Goal: Check status

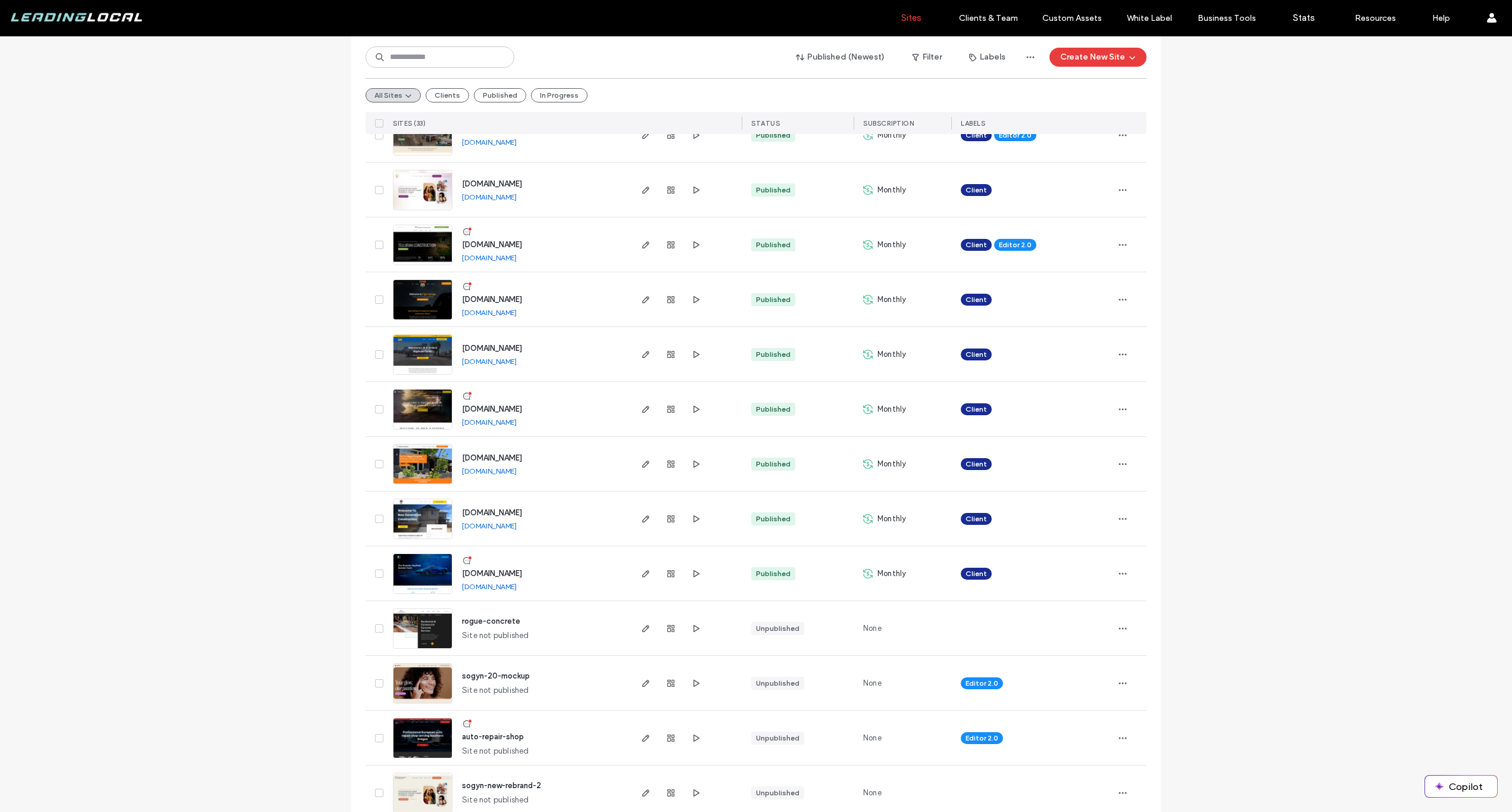
scroll to position [600, 0]
click at [670, 460] on icon "button" at bounding box center [671, 462] width 9 height 9
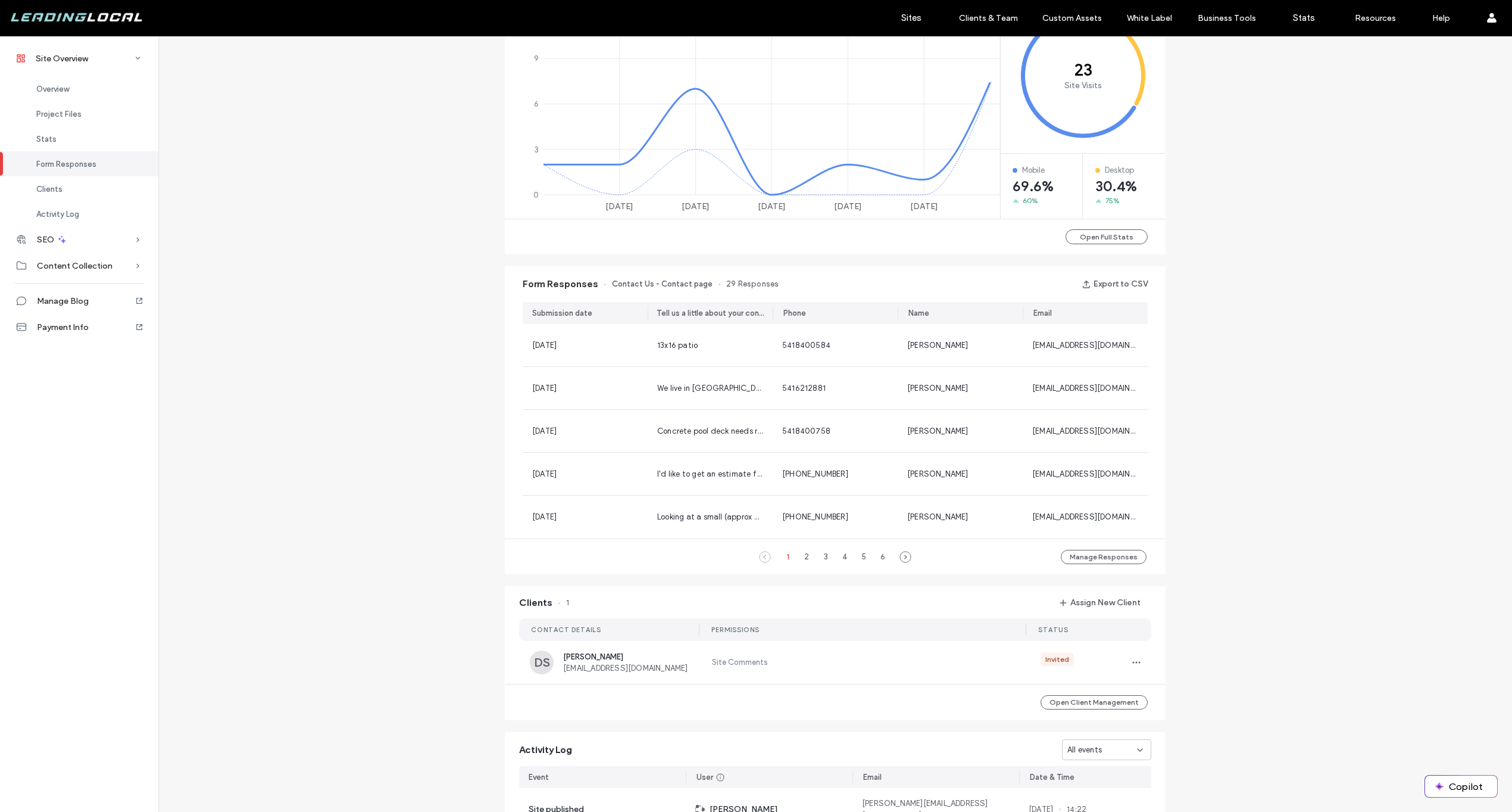
scroll to position [558, 0]
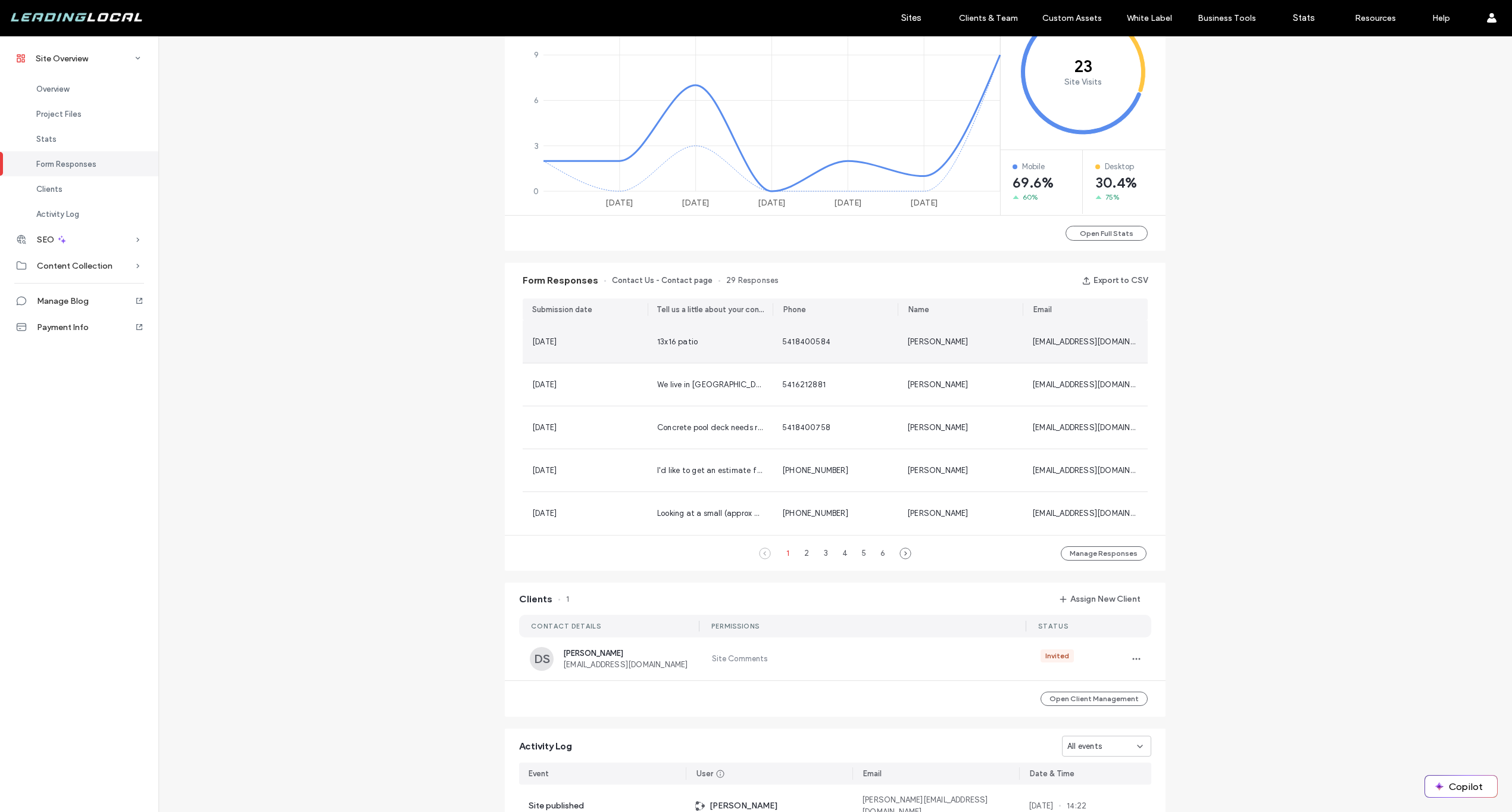
click at [557, 344] on span "[DATE]" at bounding box center [544, 341] width 25 height 9
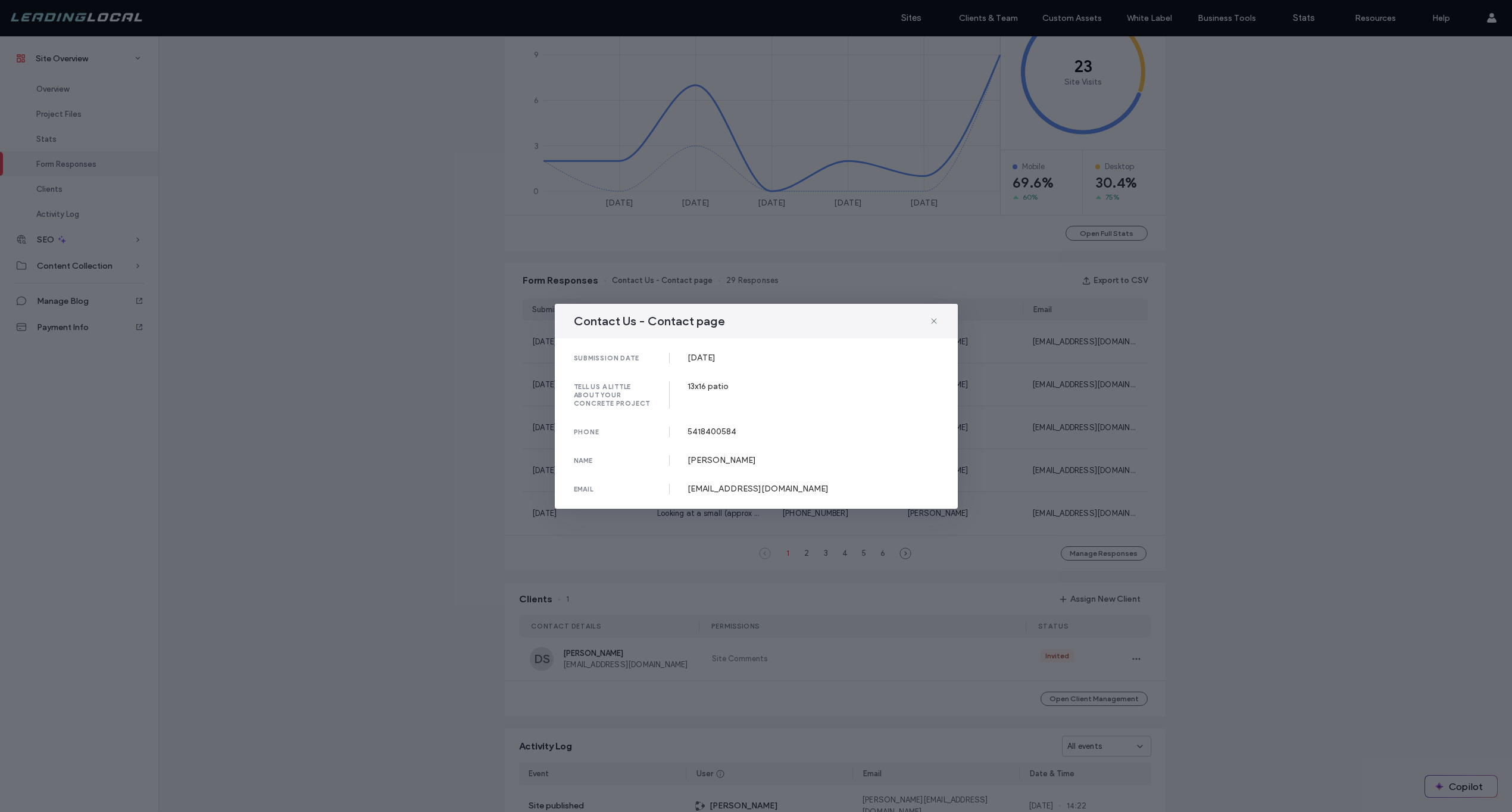
click at [510, 374] on div "Contact Us - Contact page submission date [DATE] tell us a little about your co…" at bounding box center [756, 406] width 1512 height 812
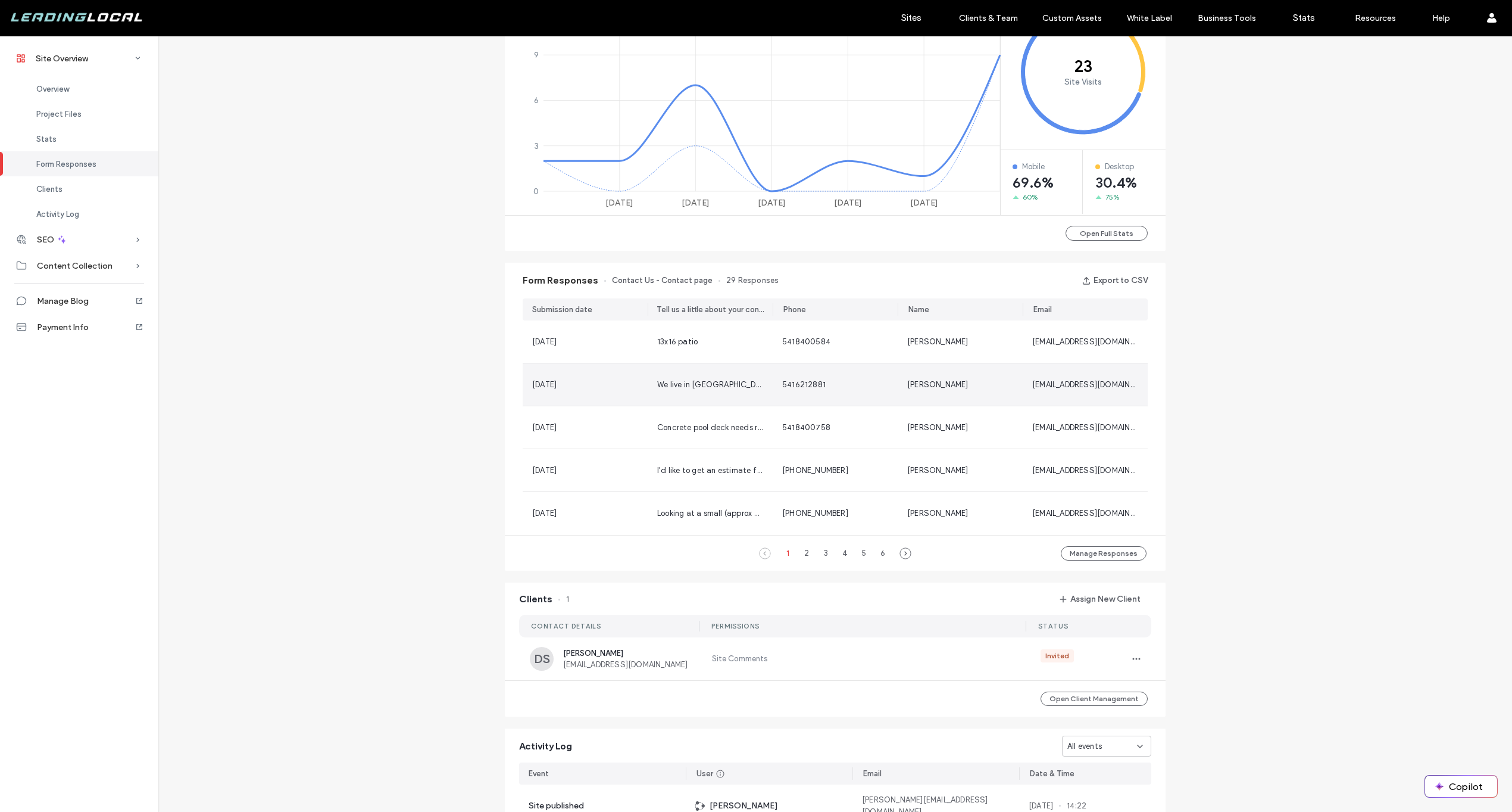
click at [557, 388] on span "[DATE]" at bounding box center [544, 384] width 25 height 9
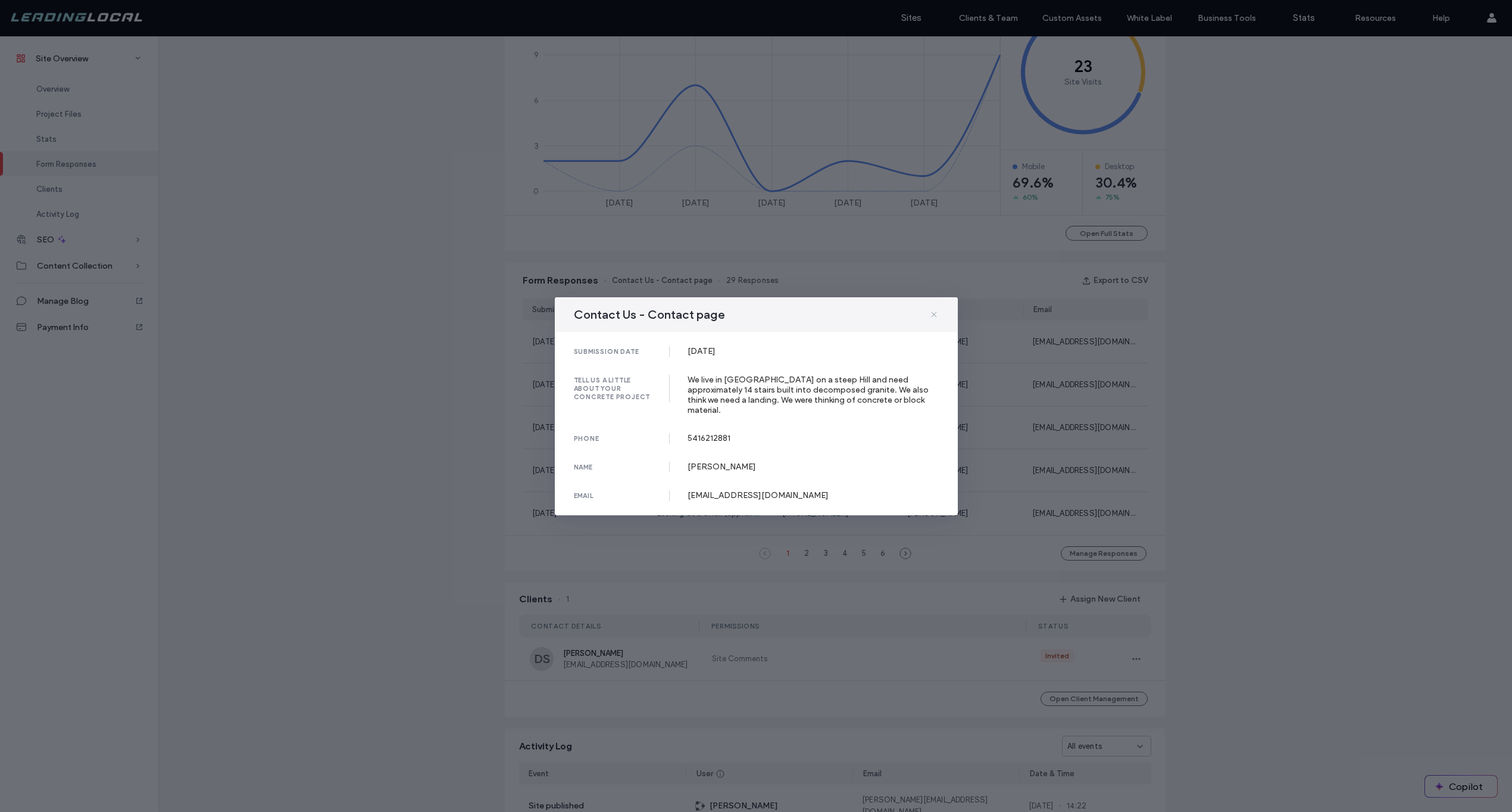
click at [934, 319] on icon at bounding box center [934, 314] width 9 height 9
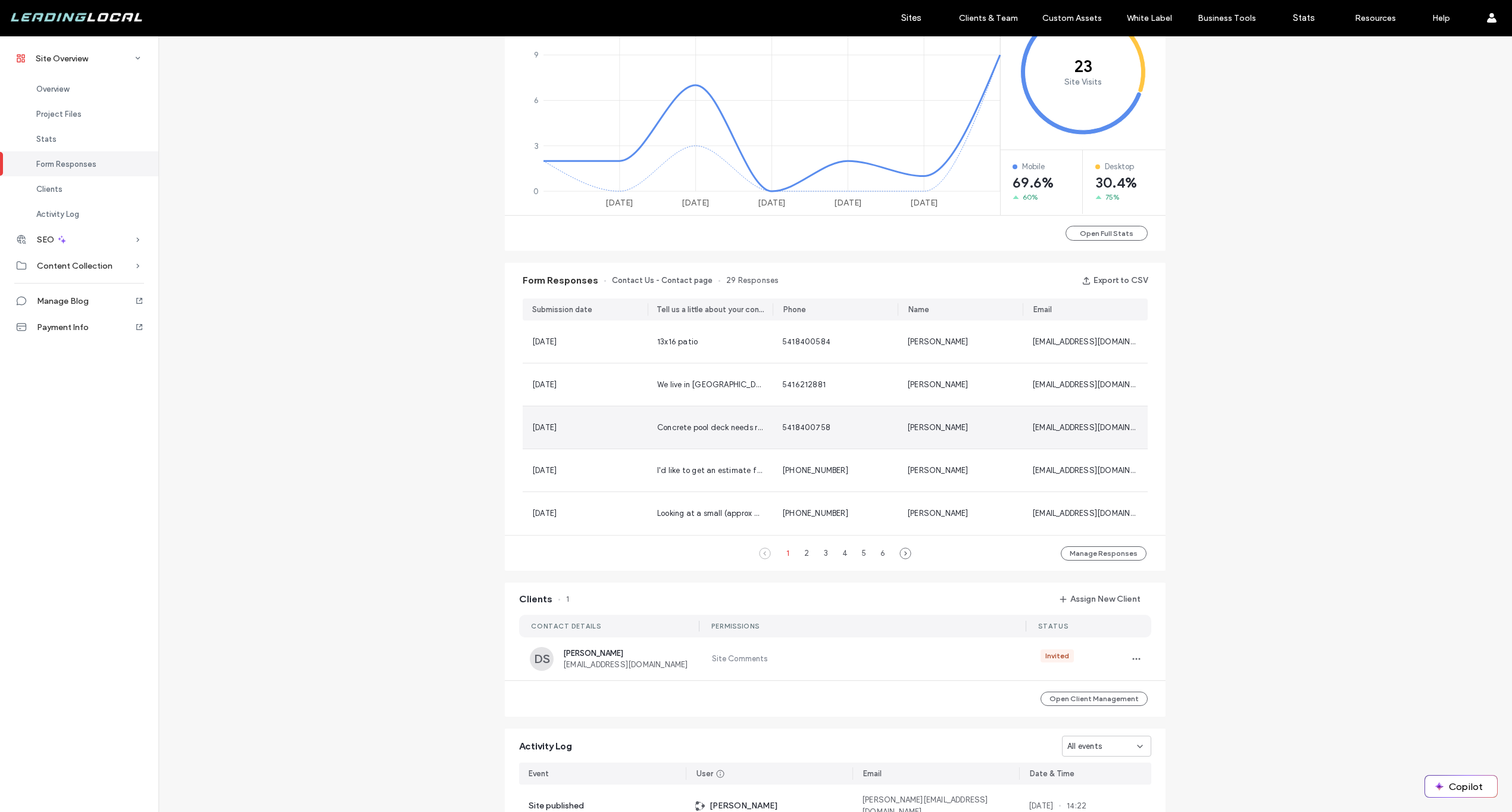
click at [686, 434] on div "Concrete pool deck needs replacing." at bounding box center [710, 427] width 125 height 42
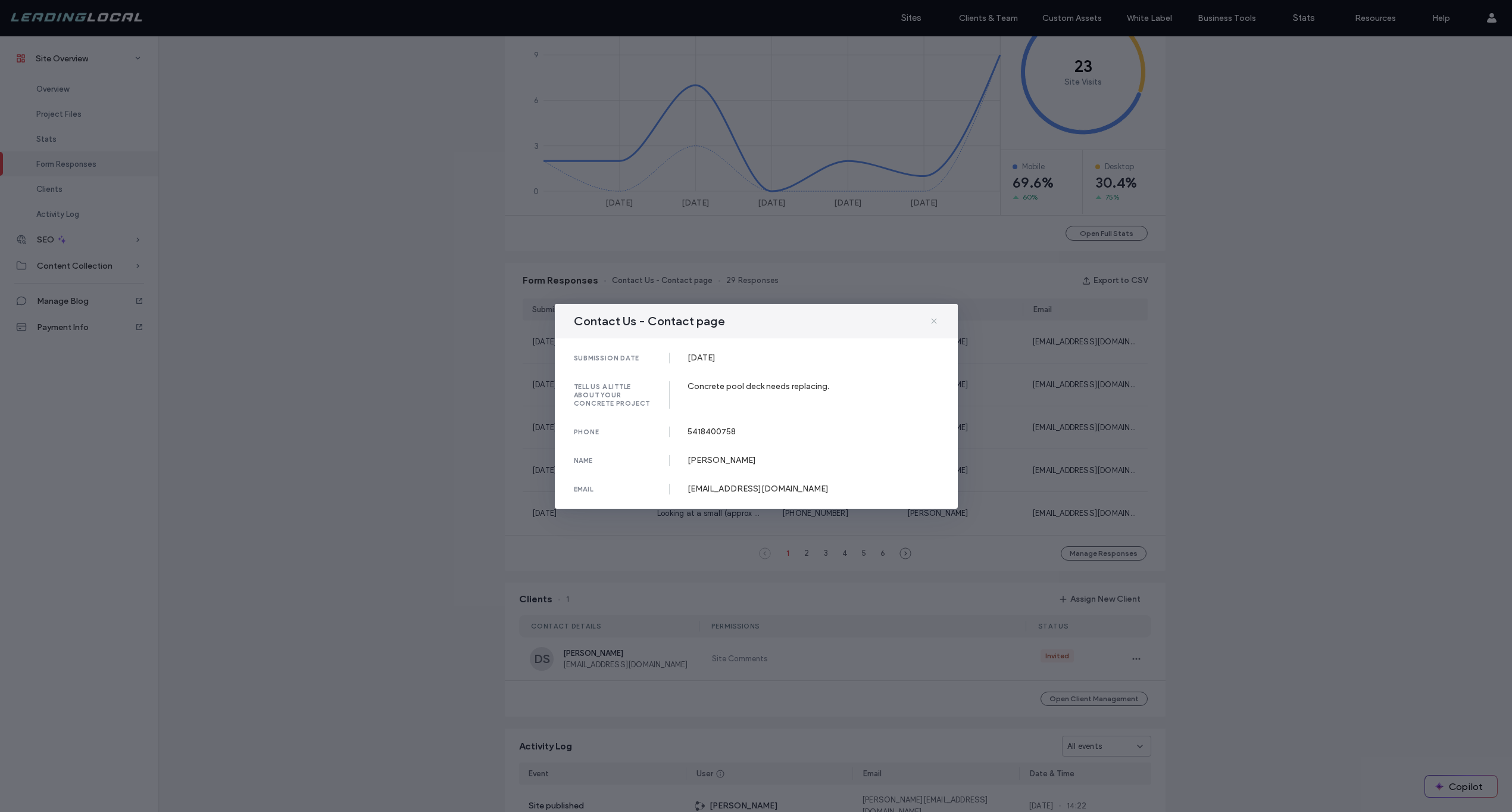
click at [934, 324] on icon at bounding box center [934, 321] width 9 height 9
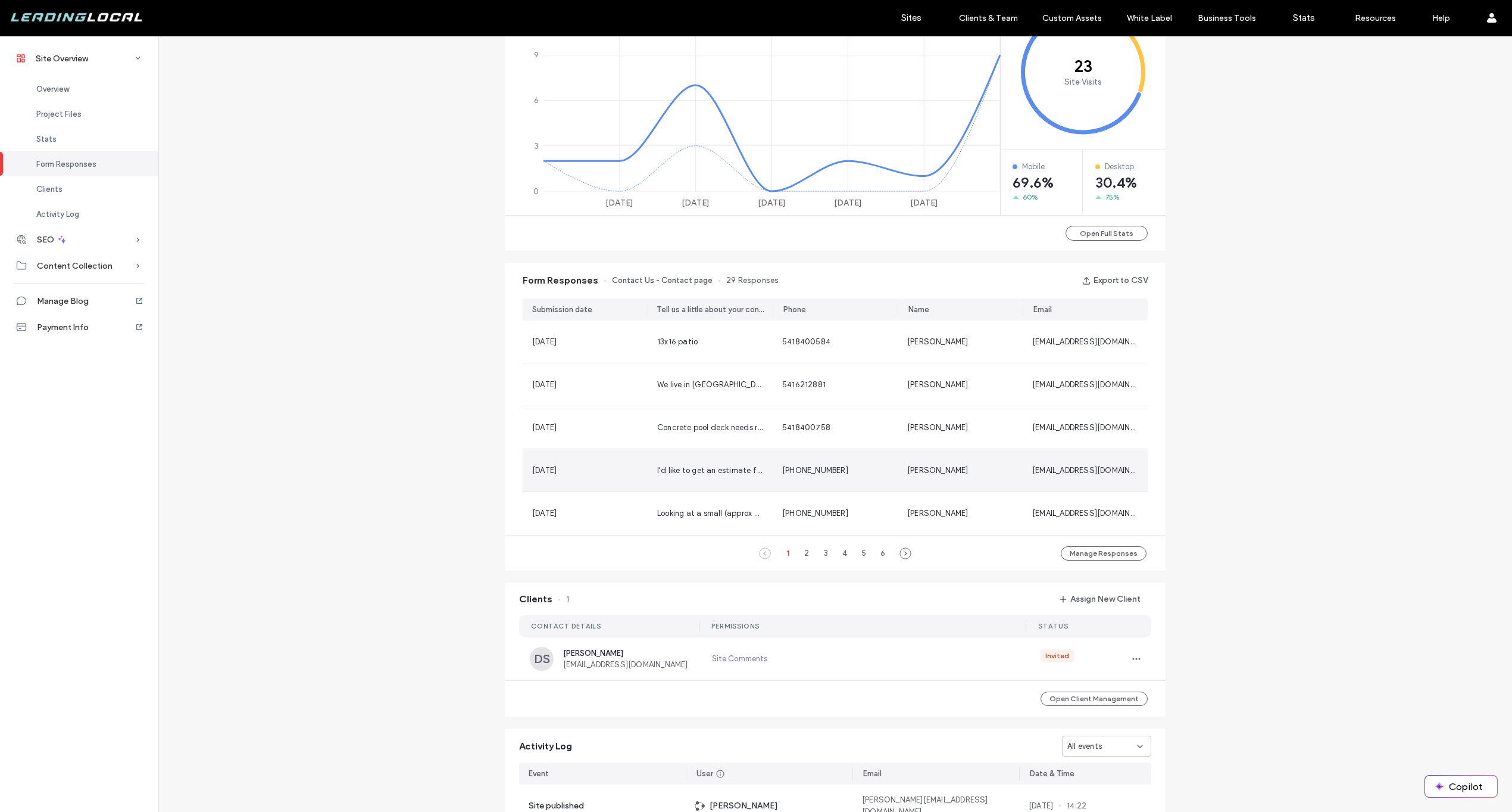
click at [682, 466] on span "I'd like to get an estimate for creating 4 small, level footings for the posts …" at bounding box center [1114, 470] width 914 height 9
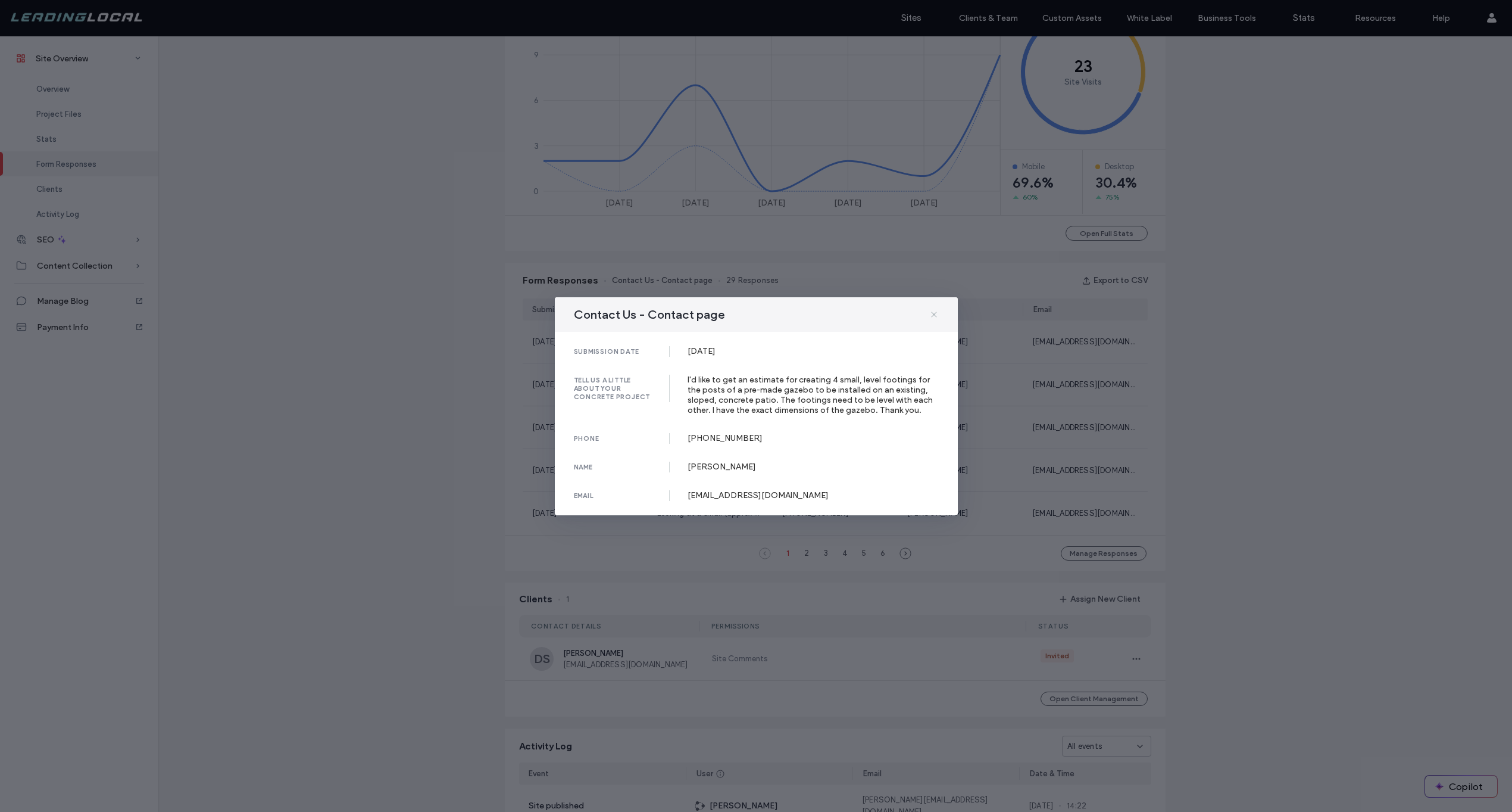
click at [933, 314] on icon at bounding box center [934, 314] width 9 height 9
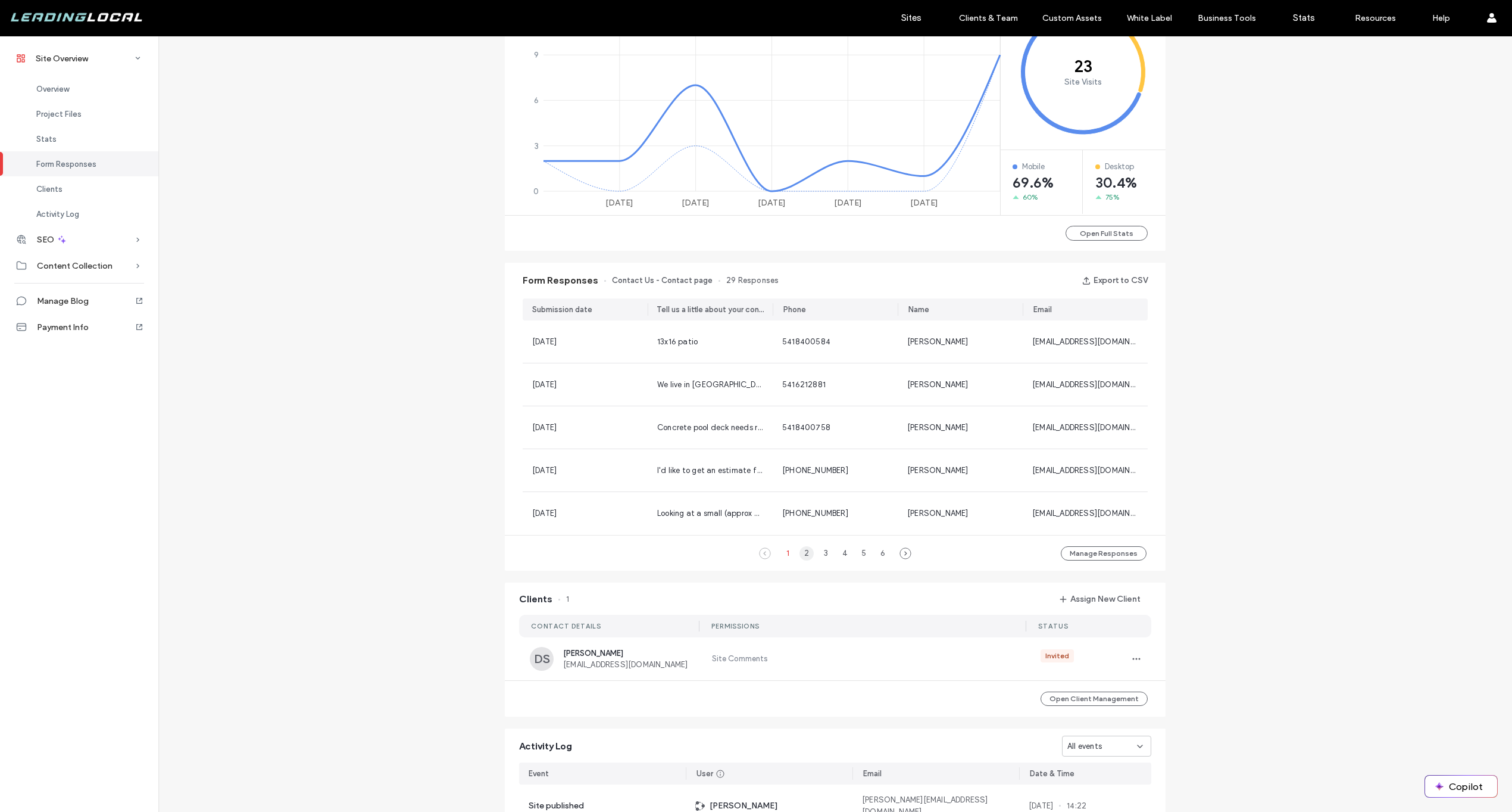
click at [800, 554] on div "2" at bounding box center [806, 553] width 14 height 14
click at [747, 510] on span "Hey, I wanted to follow up on my previous message as I was just in touch with o…" at bounding box center [1384, 512] width 1454 height 9
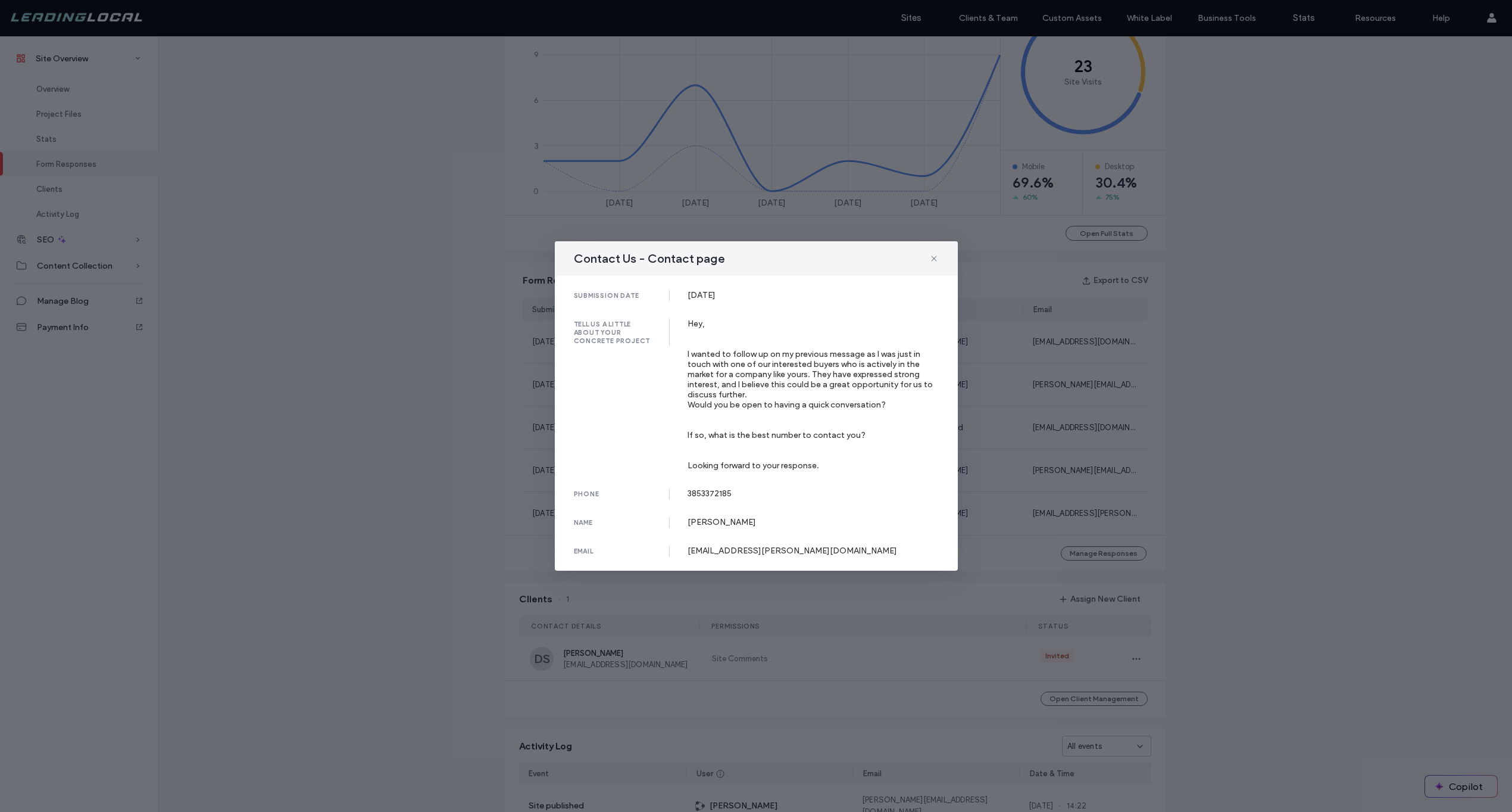
click at [516, 471] on div "Contact Us - Contact page submission date [DATE] tell us a little about your co…" at bounding box center [756, 406] width 1512 height 812
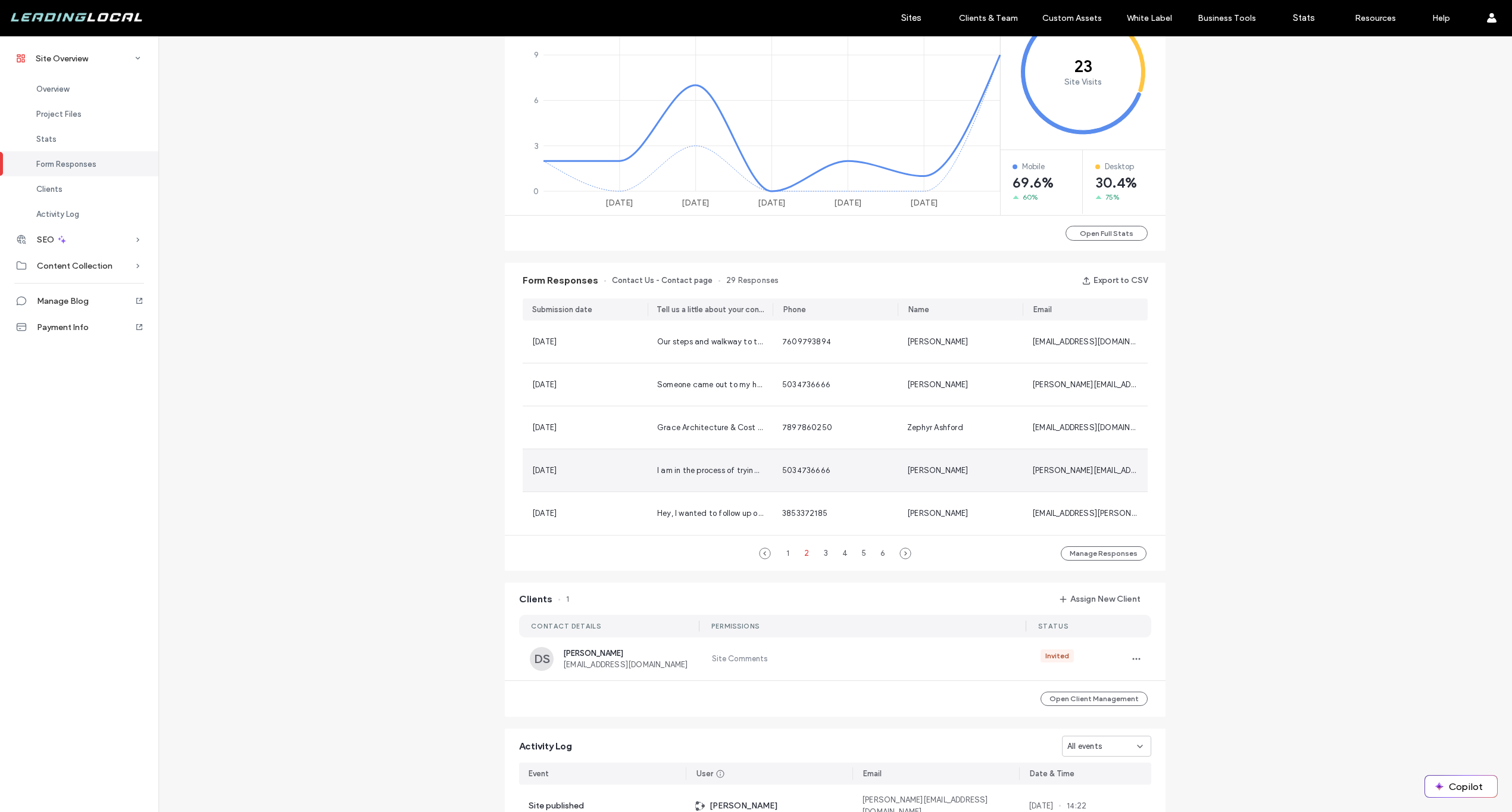
click at [654, 458] on div "I am in the process of trying to level both front and backyards. The first step…" at bounding box center [710, 470] width 125 height 42
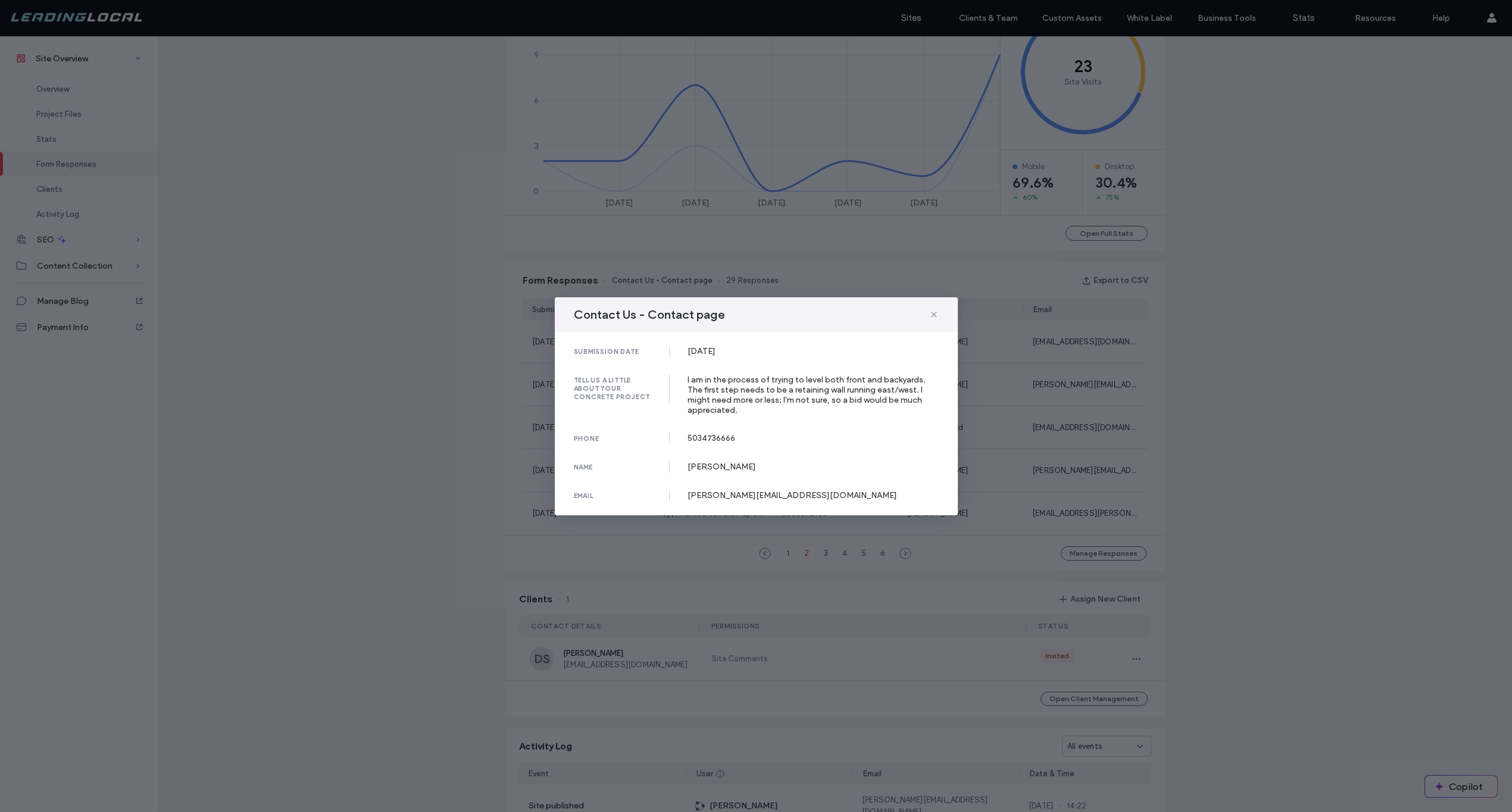
click at [513, 441] on div "Contact Us - Contact page submission date [DATE] tell us a little about your co…" at bounding box center [756, 406] width 1512 height 812
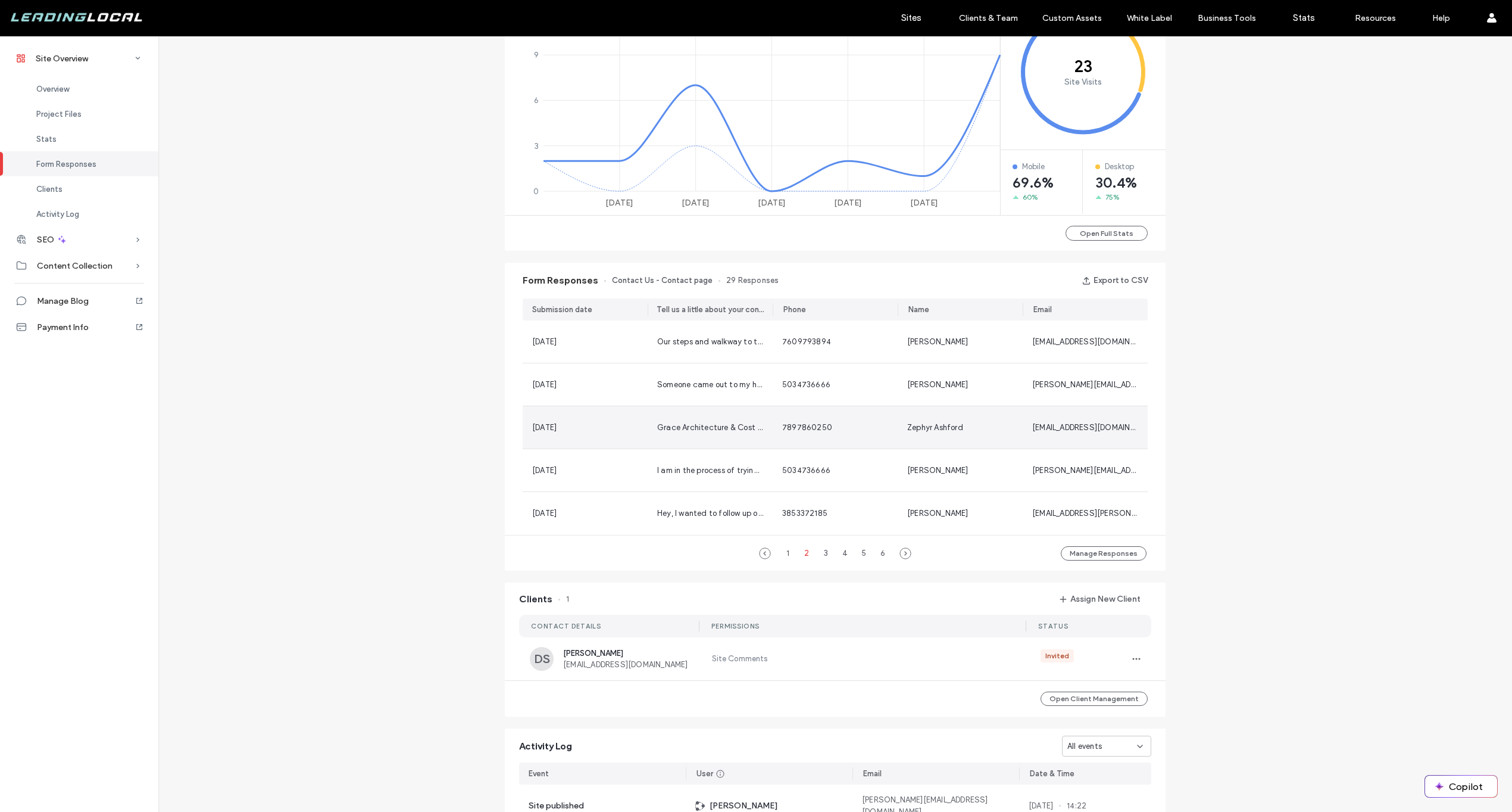
click at [601, 424] on div "[DATE]" at bounding box center [585, 428] width 106 height 12
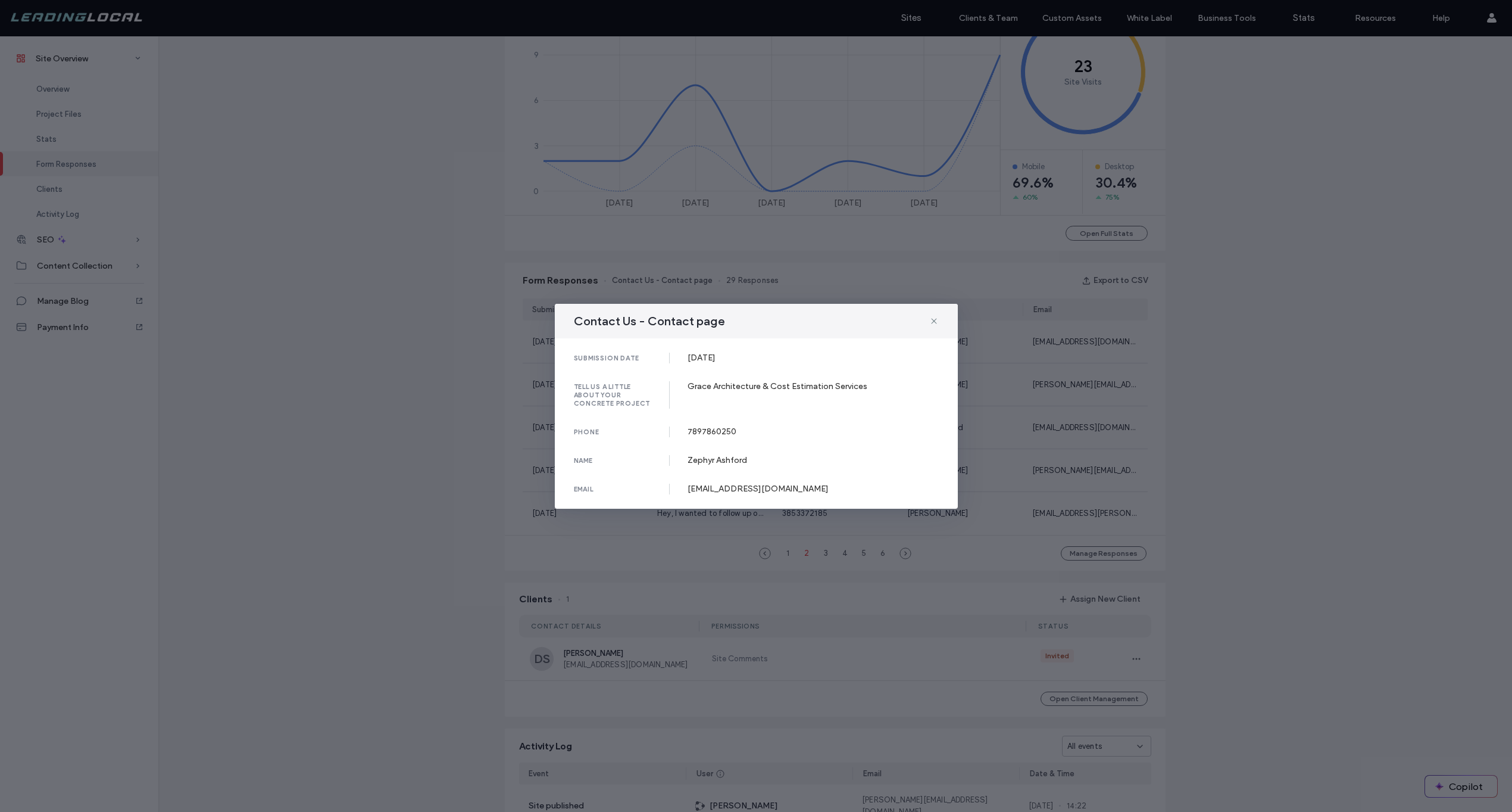
click at [504, 440] on div "Contact Us - Contact page submission date [DATE] tell us a little about your co…" at bounding box center [756, 406] width 1512 height 812
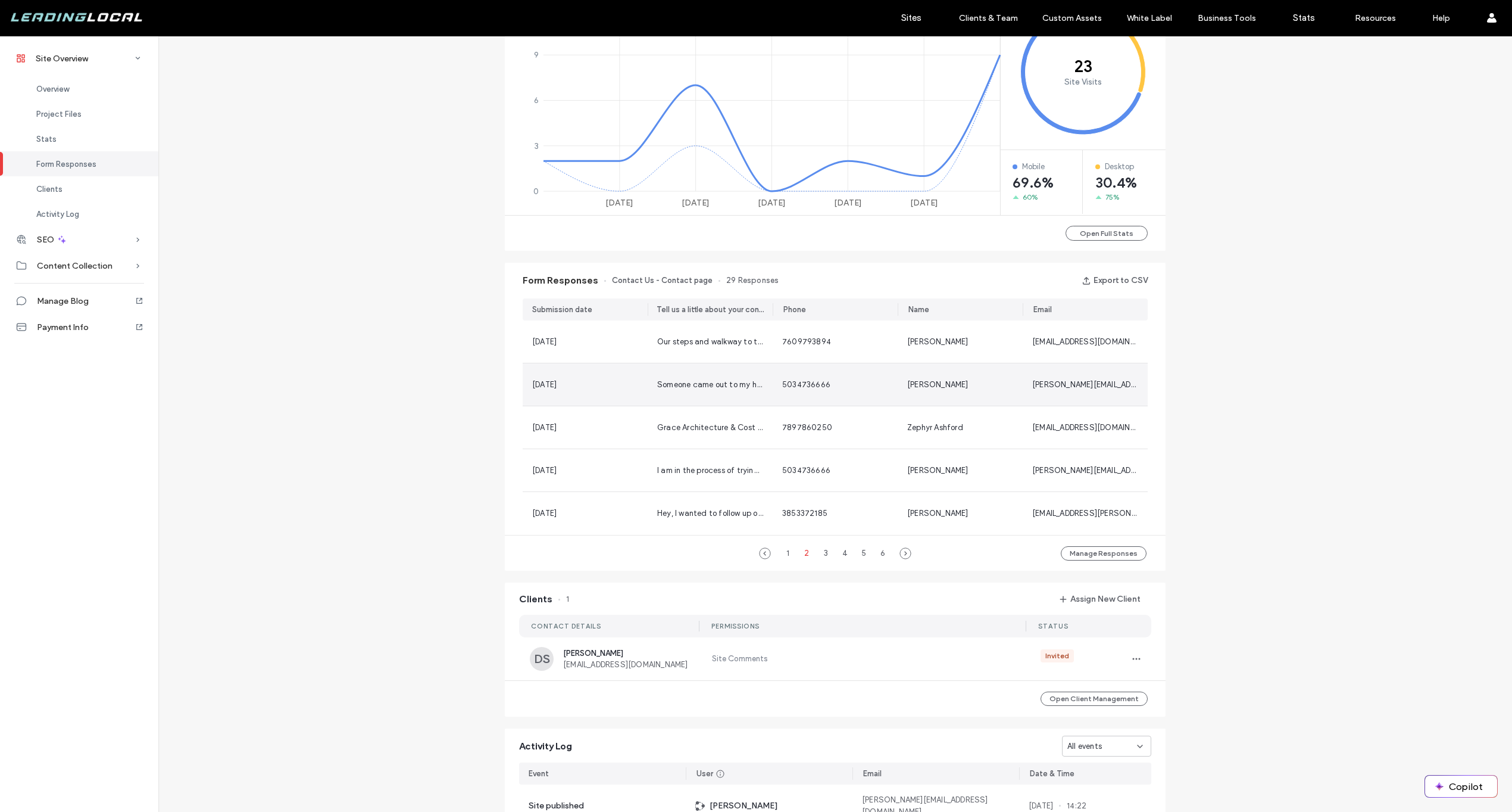
click at [690, 386] on span "Someone came out to my home for a consultation, but I have not heard back. Coul…" at bounding box center [864, 384] width 414 height 9
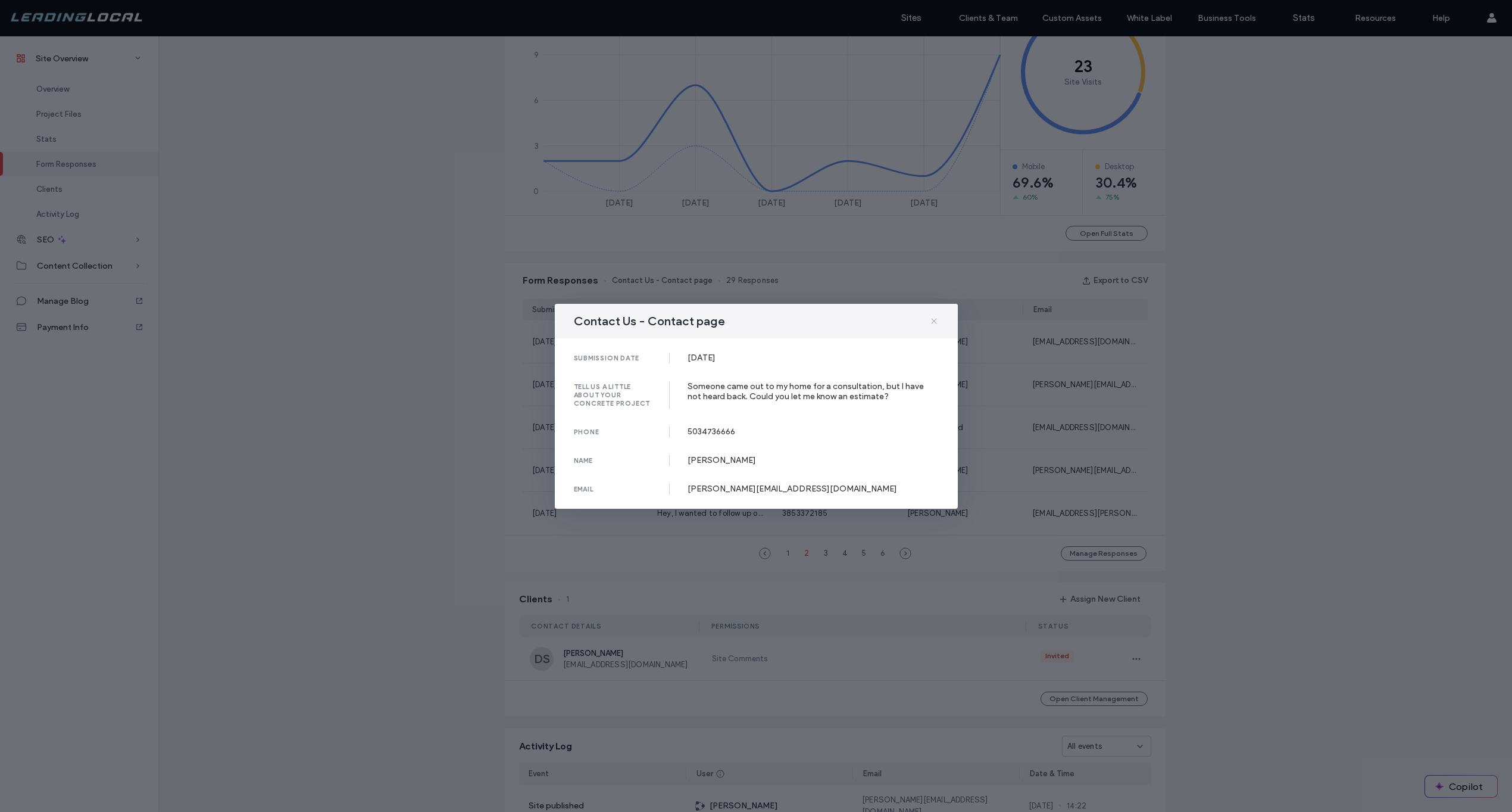
click at [933, 324] on icon at bounding box center [934, 321] width 9 height 9
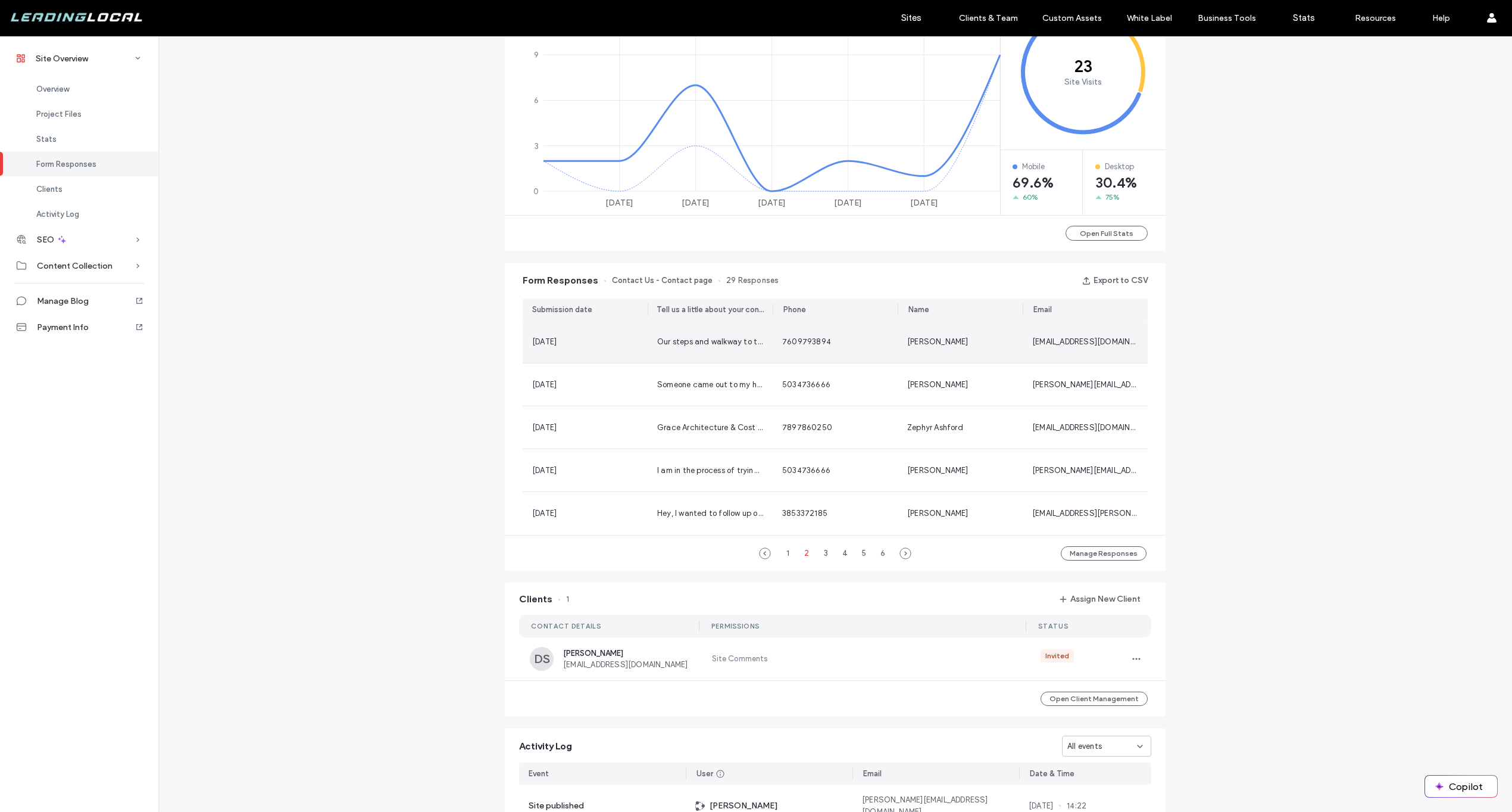
click at [729, 344] on span "Our steps and walkway to the front door has stamped concrete and this past spri…" at bounding box center [1073, 341] width 832 height 9
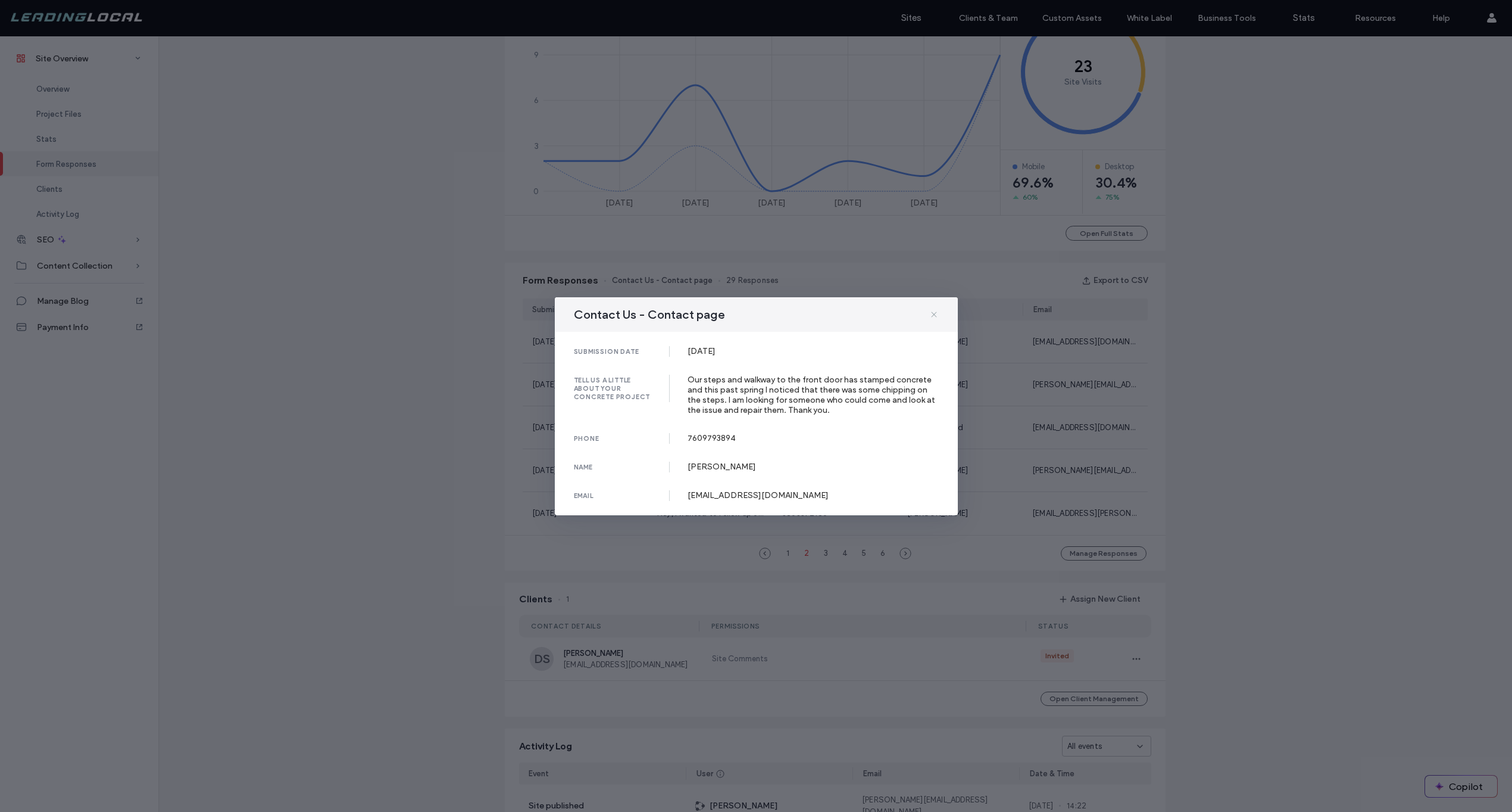
click at [934, 315] on use at bounding box center [934, 314] width 5 height 5
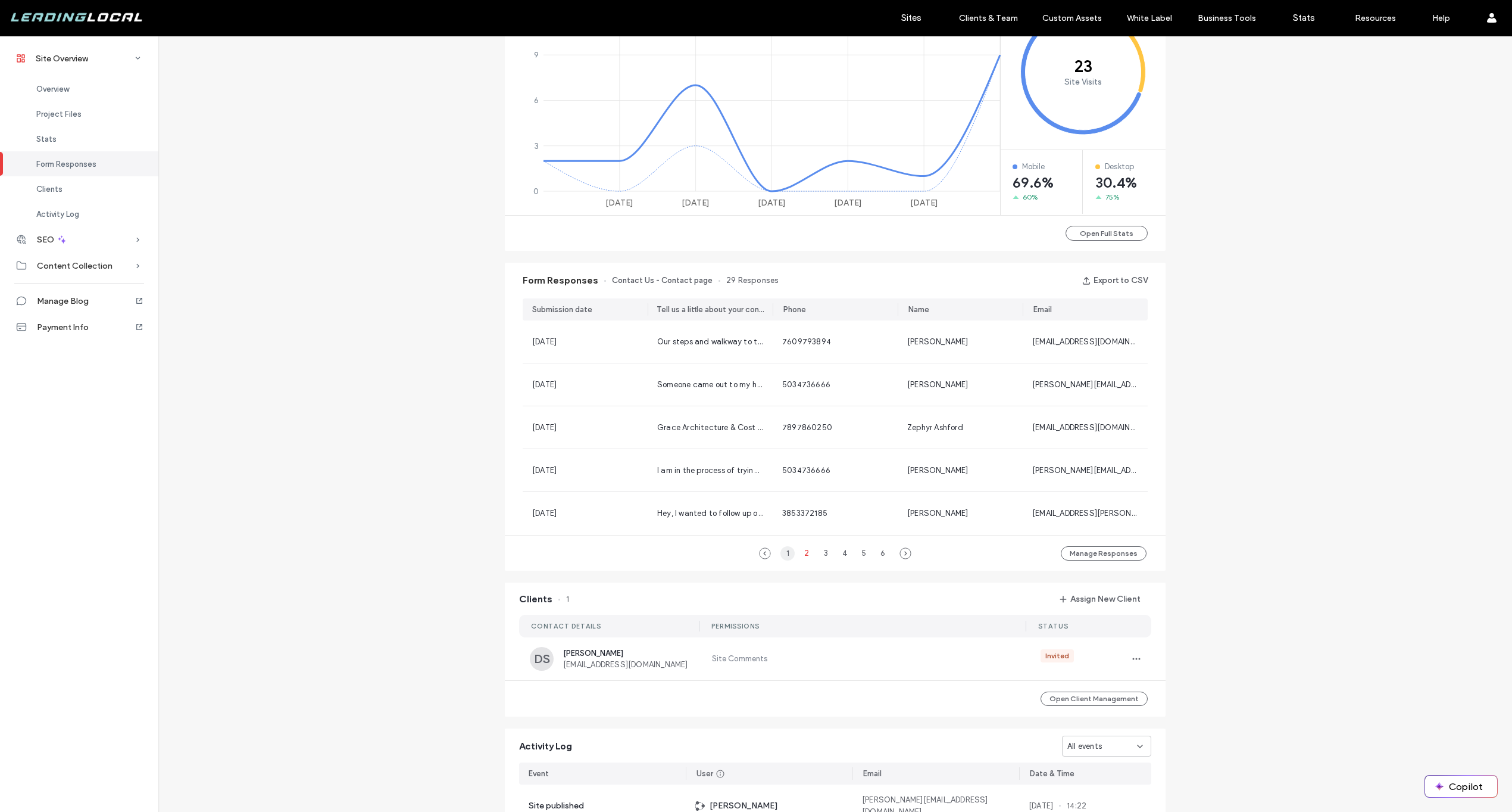
click at [780, 554] on div "1" at bounding box center [787, 553] width 14 height 14
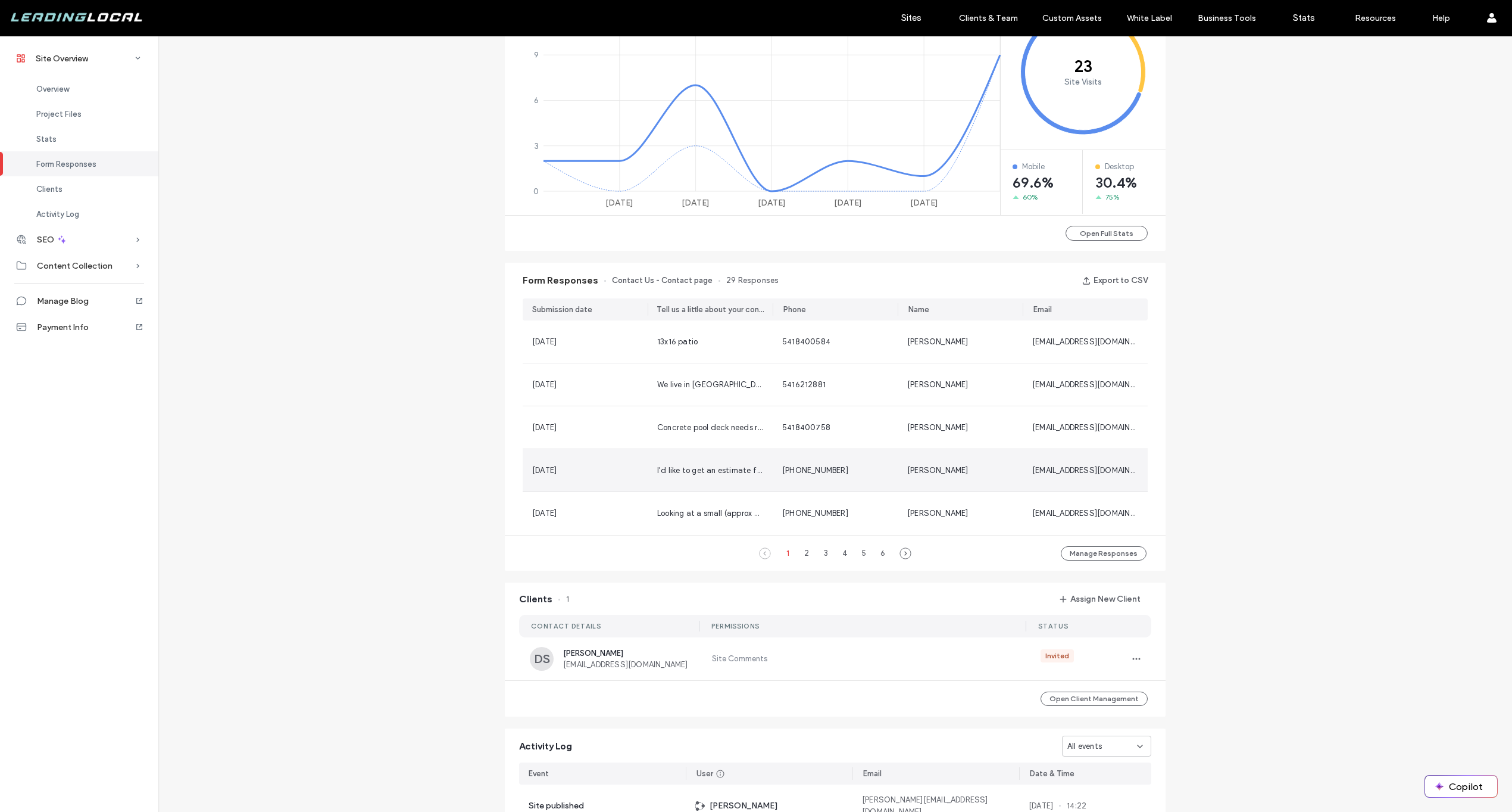
click at [689, 473] on span "I'd like to get an estimate for creating 4 small, level footings for the posts …" at bounding box center [1114, 470] width 914 height 9
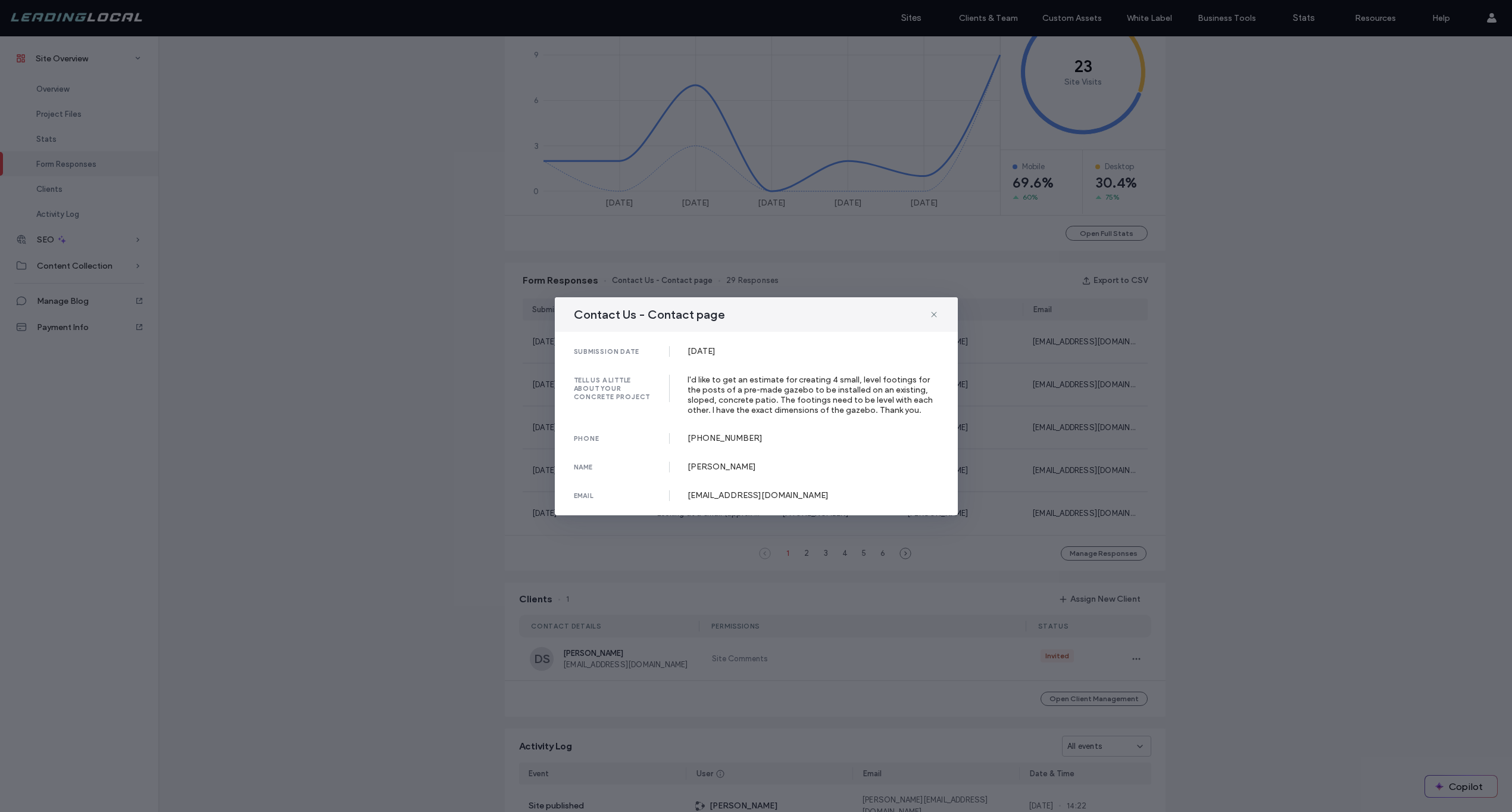
click at [939, 316] on div "Contact Us - Contact page" at bounding box center [756, 314] width 403 height 35
click at [934, 314] on icon at bounding box center [934, 314] width 9 height 9
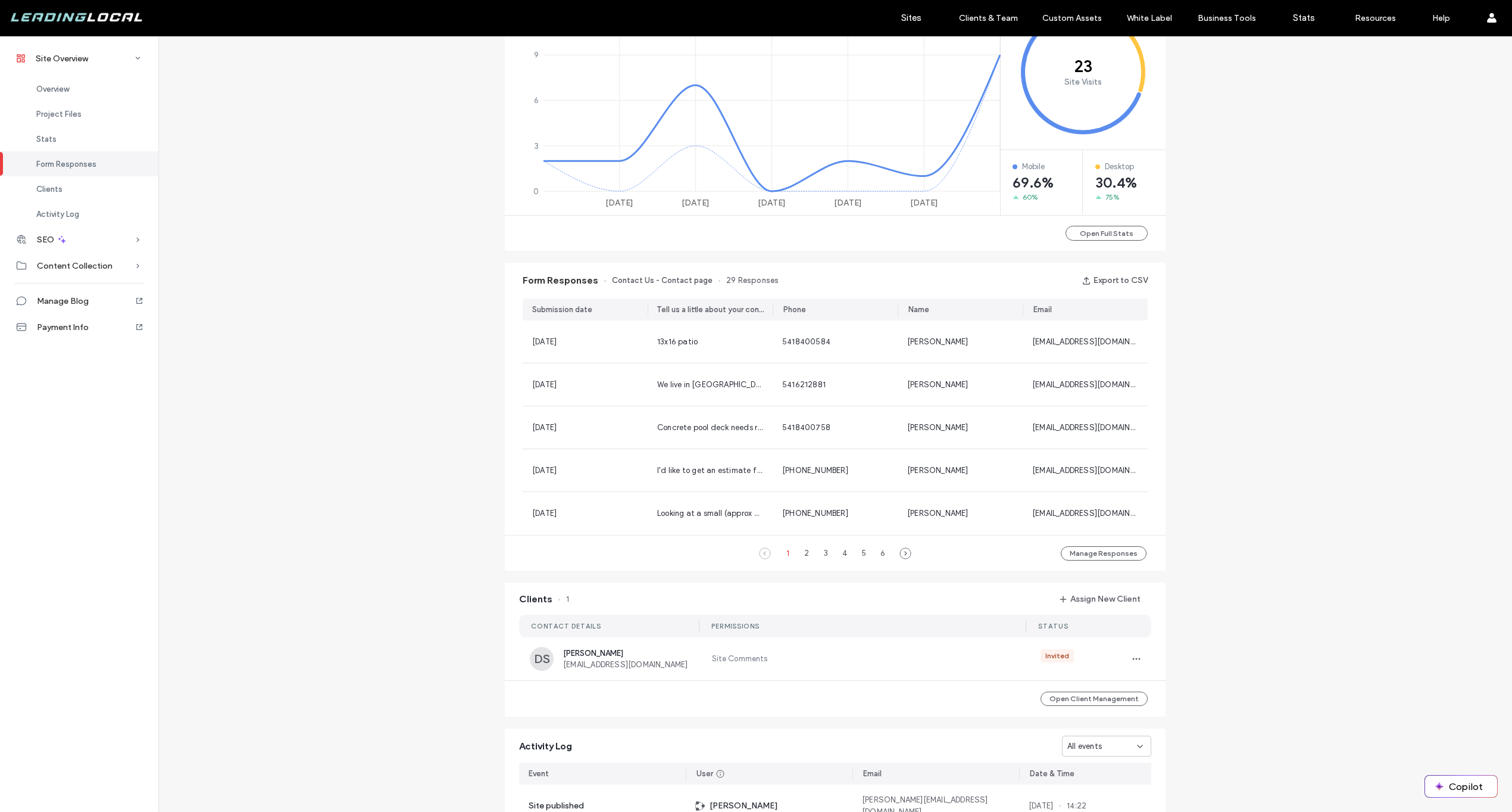
scroll to position [438, 0]
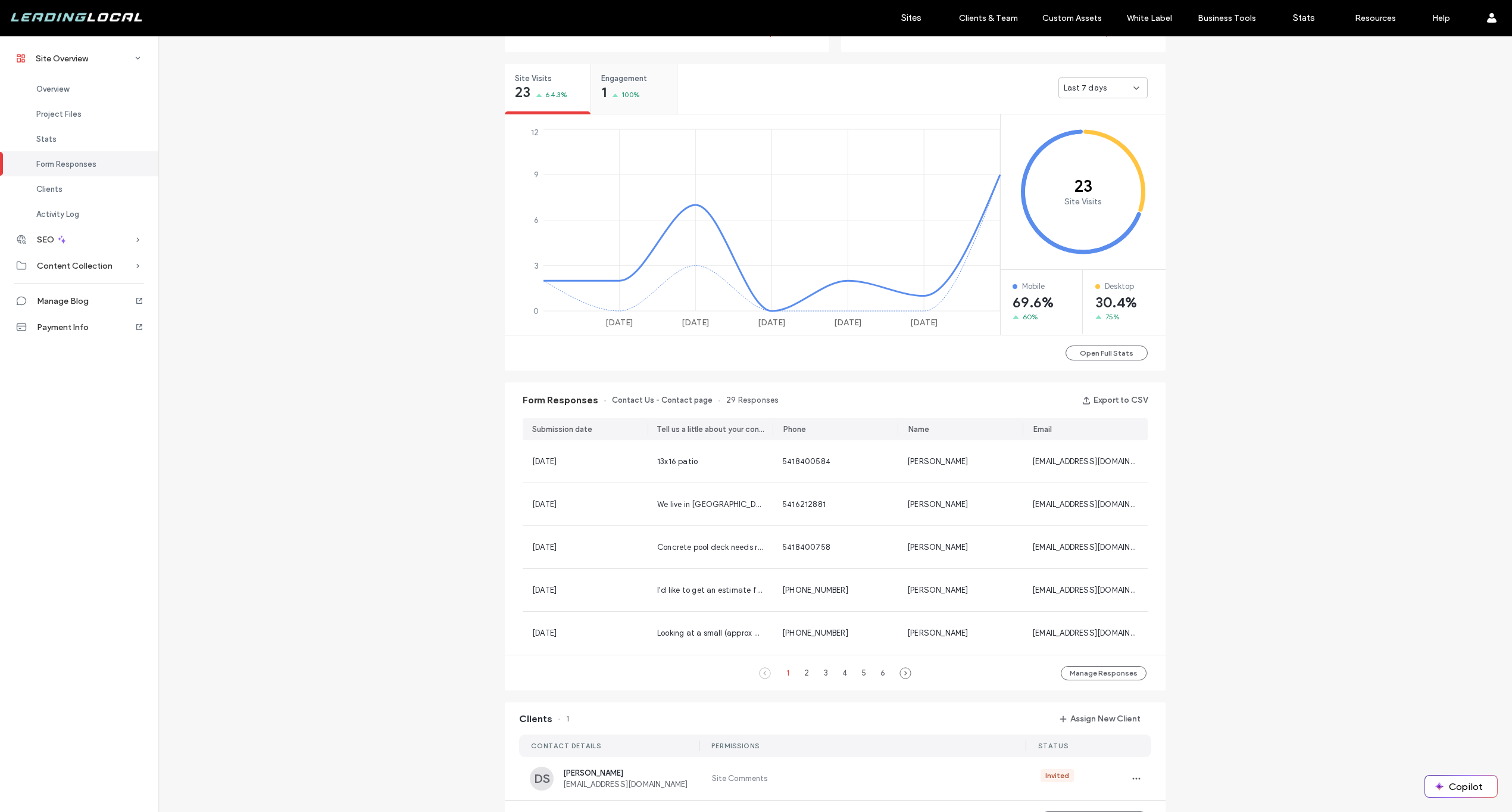
click at [634, 86] on div "1 100%" at bounding box center [621, 93] width 39 height 14
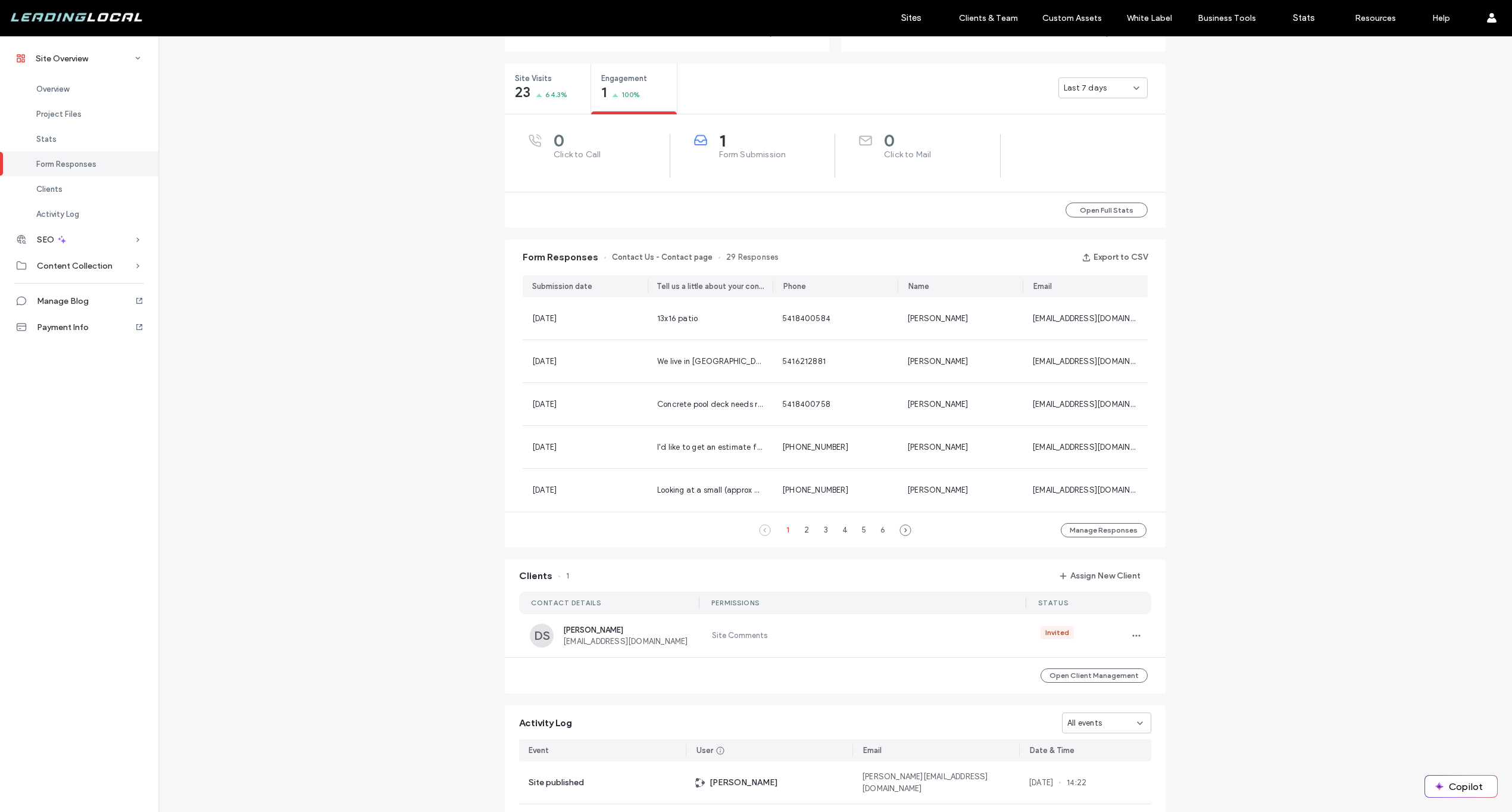
click at [1071, 96] on div "Last 7 days" at bounding box center [1103, 87] width 89 height 21
click at [1082, 153] on span "Last 30 days" at bounding box center [1083, 151] width 47 height 12
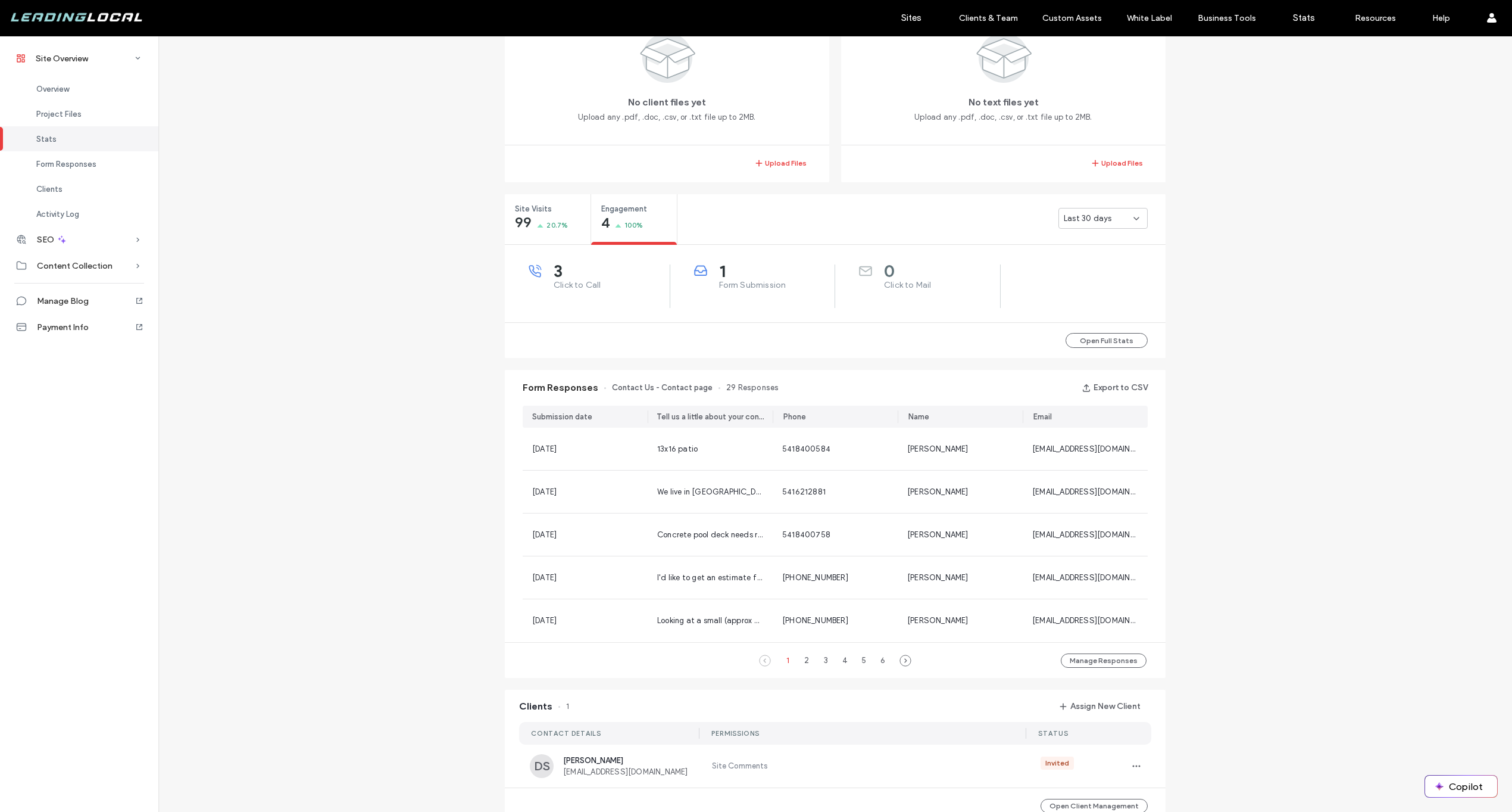
scroll to position [198, 0]
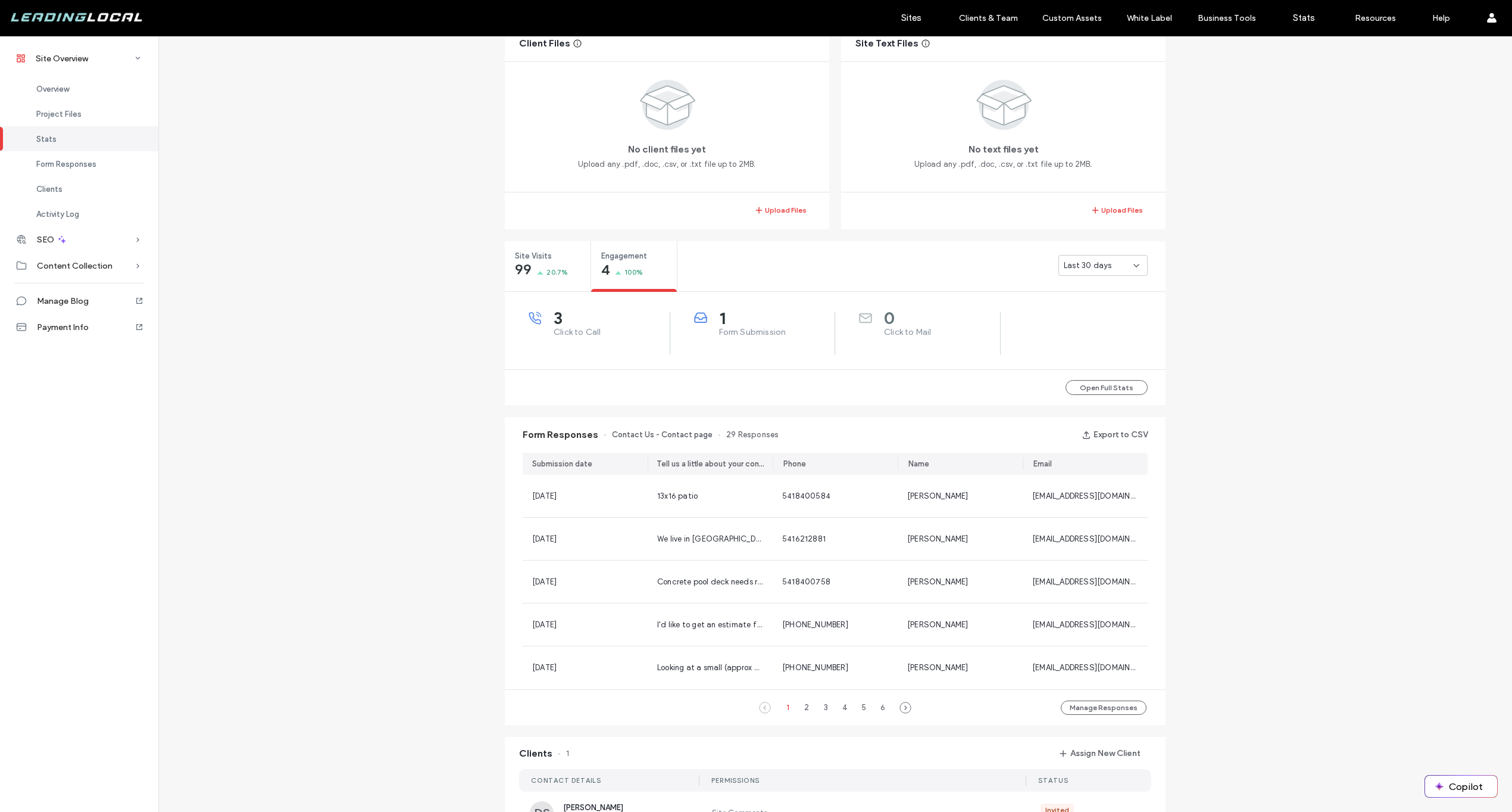
scroll to position [191, 0]
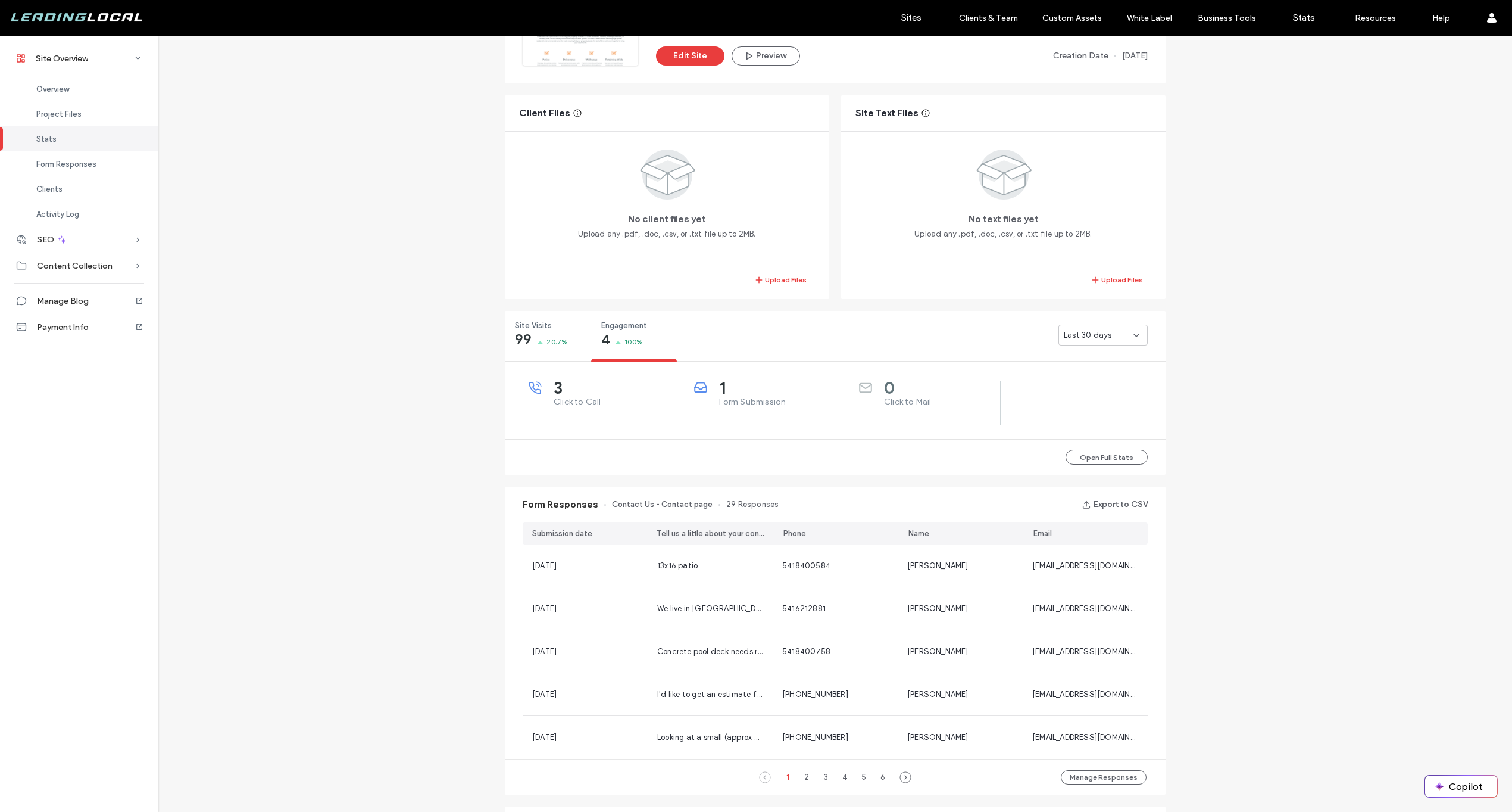
click at [1066, 335] on span "Last 30 days" at bounding box center [1087, 336] width 47 height 12
click at [1095, 336] on span "Last 30 days" at bounding box center [1087, 336] width 47 height 12
click at [506, 339] on div "Site Visits 99 20.7%" at bounding box center [548, 333] width 86 height 45
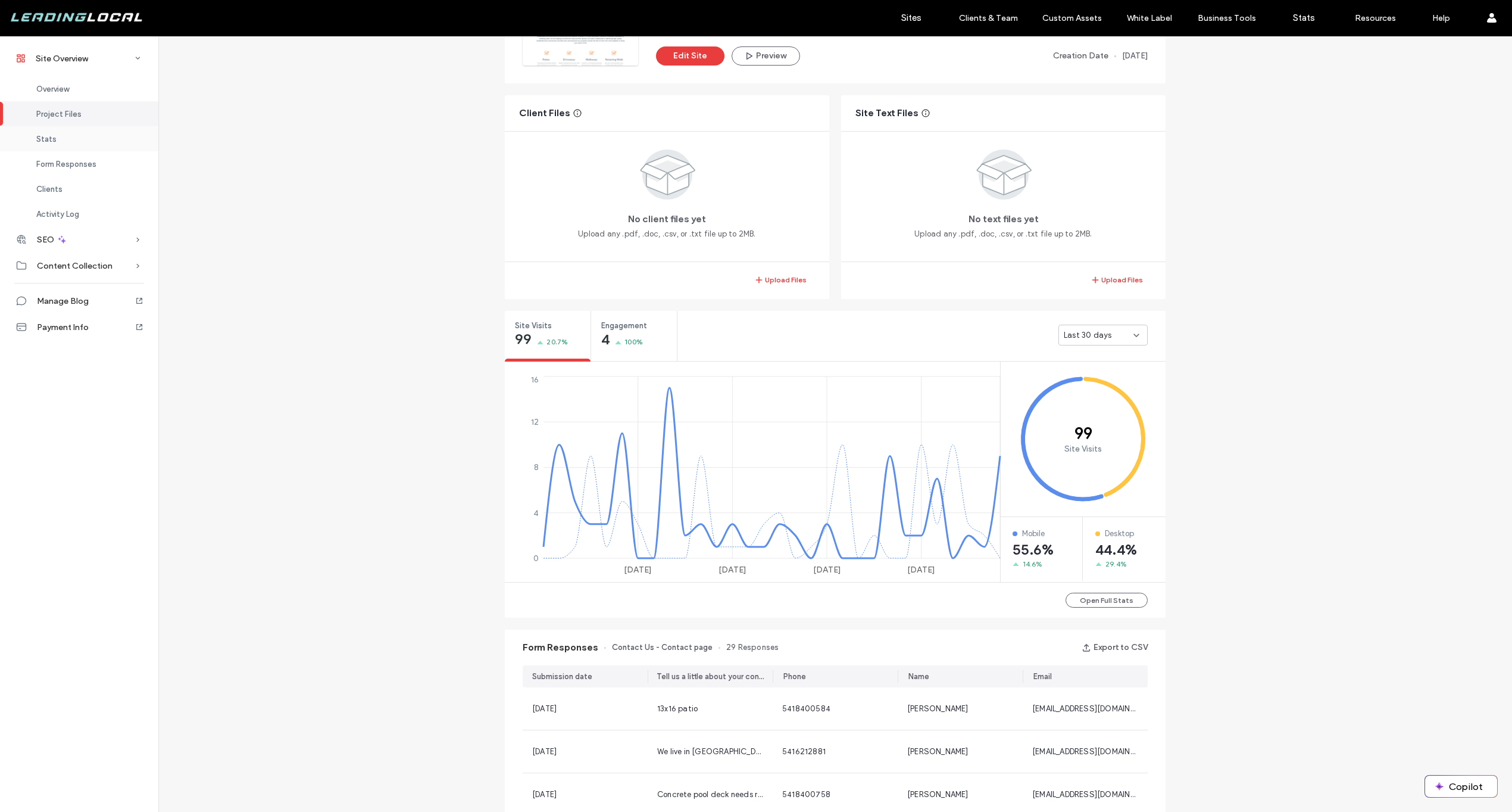
click at [97, 147] on div "Stats" at bounding box center [79, 138] width 158 height 25
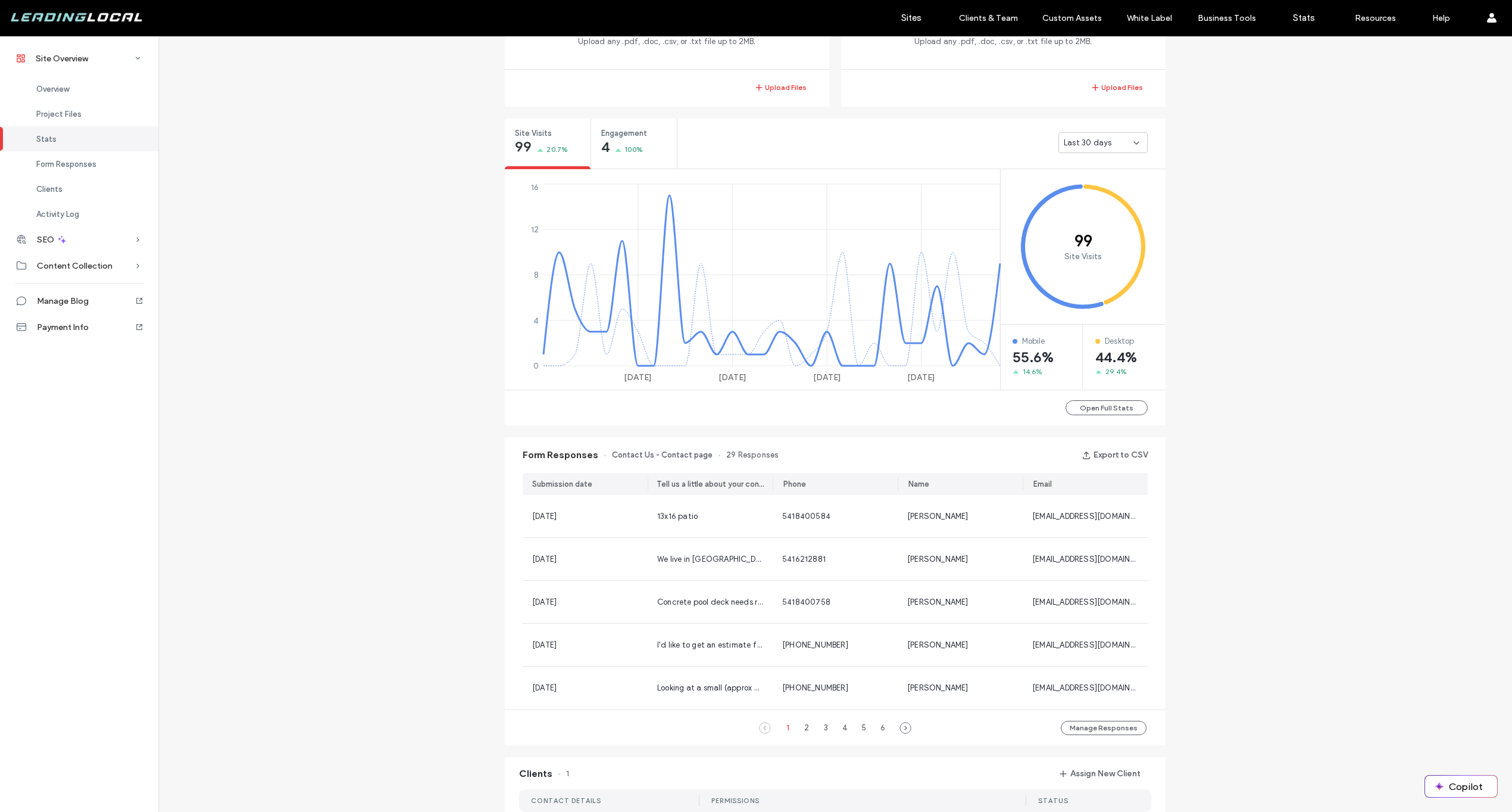
scroll to position [460, 0]
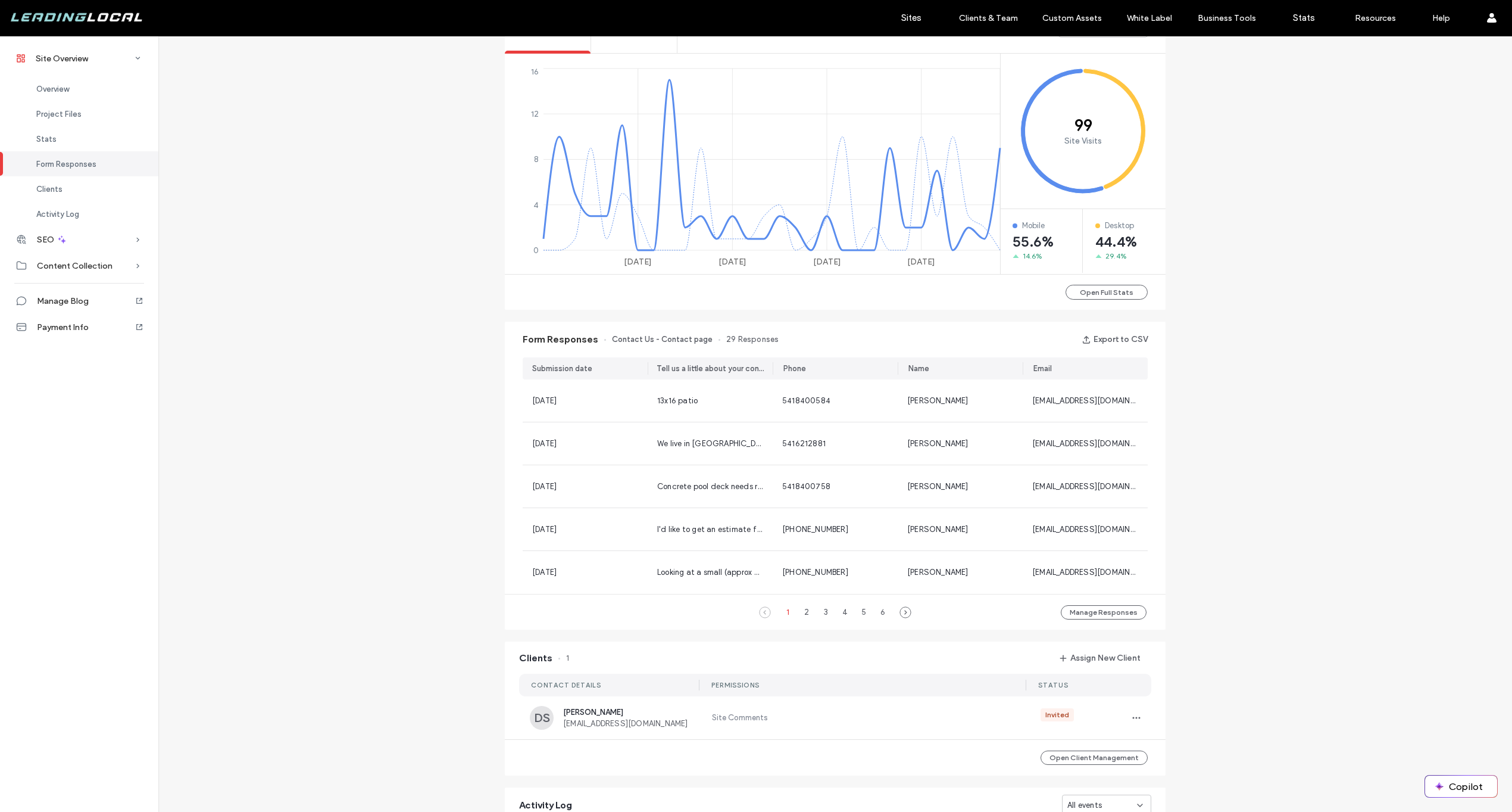
scroll to position [441, 0]
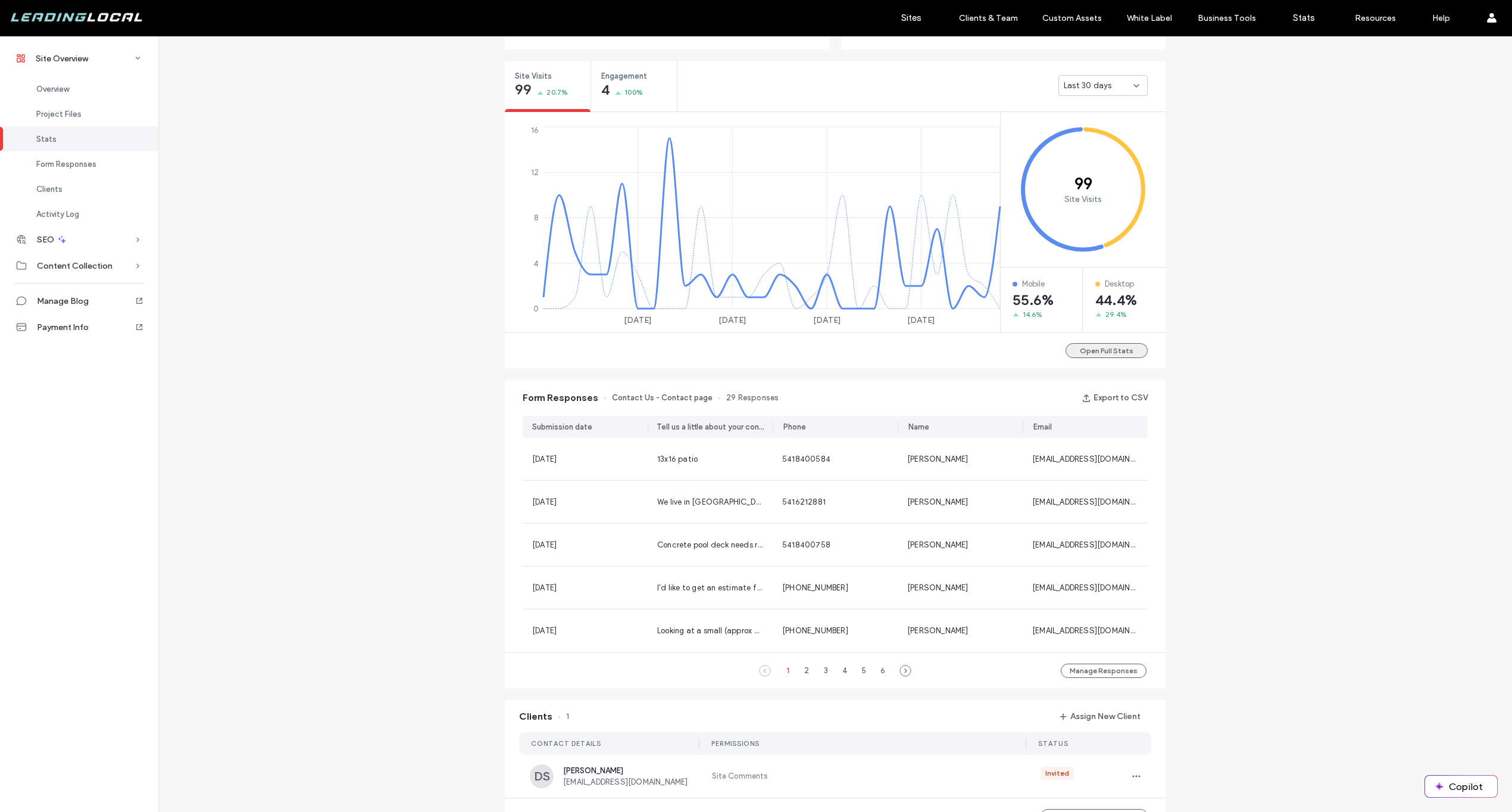
click at [1116, 346] on button "Open Full Stats" at bounding box center [1106, 350] width 82 height 15
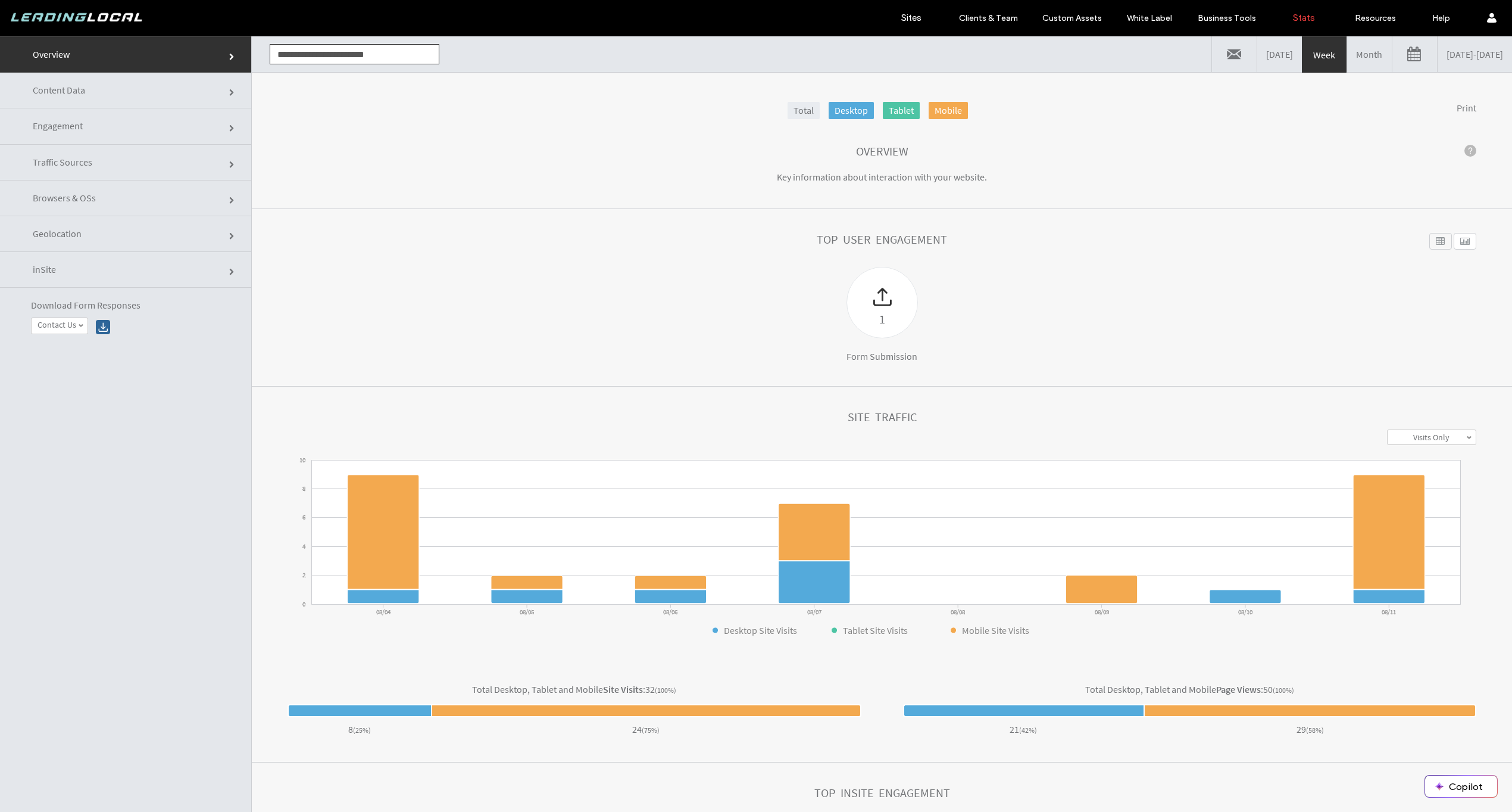
click link "Traffic Sources"
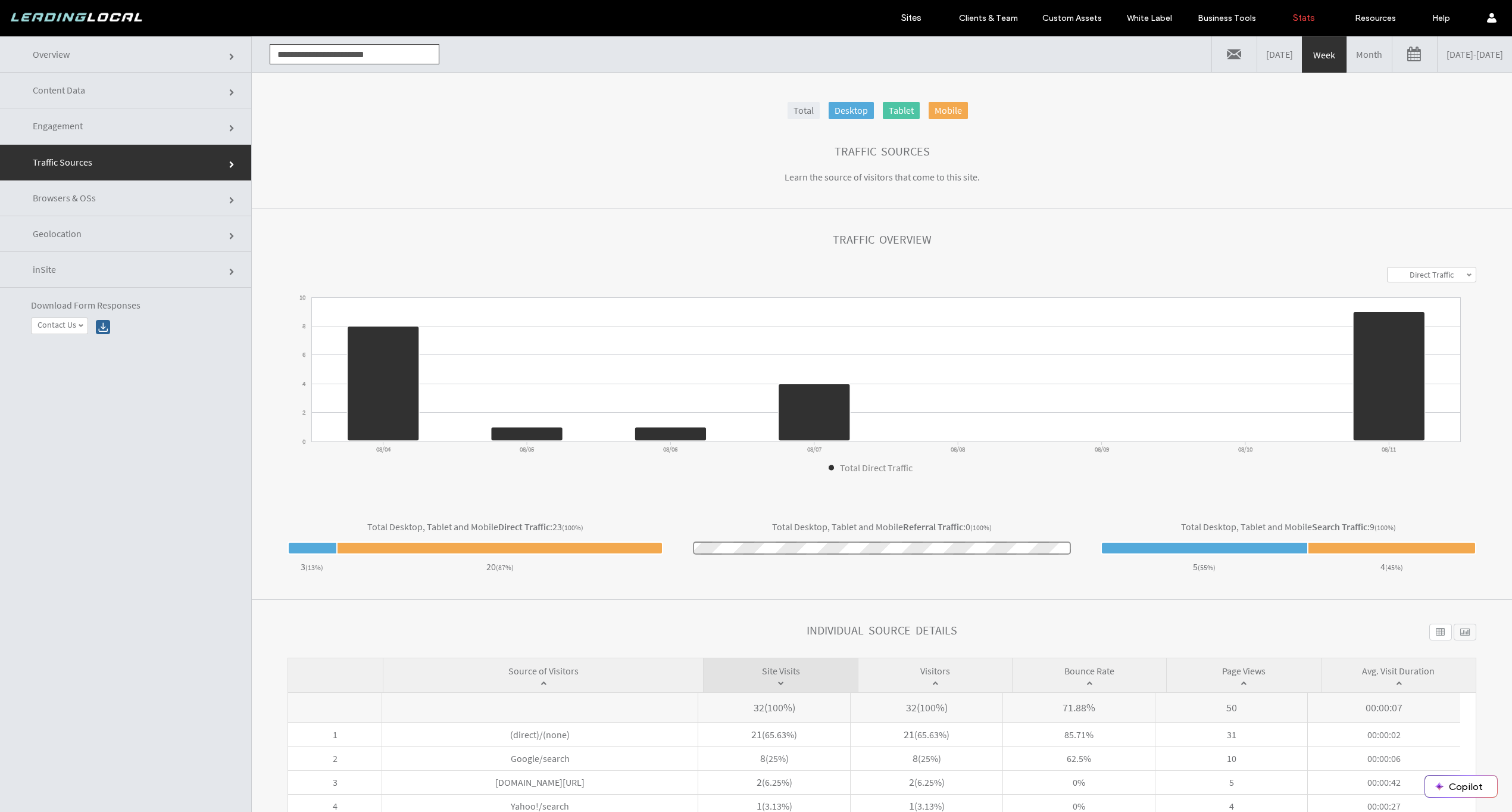
click at [1347, 57] on link "Month" at bounding box center [1369, 54] width 45 height 36
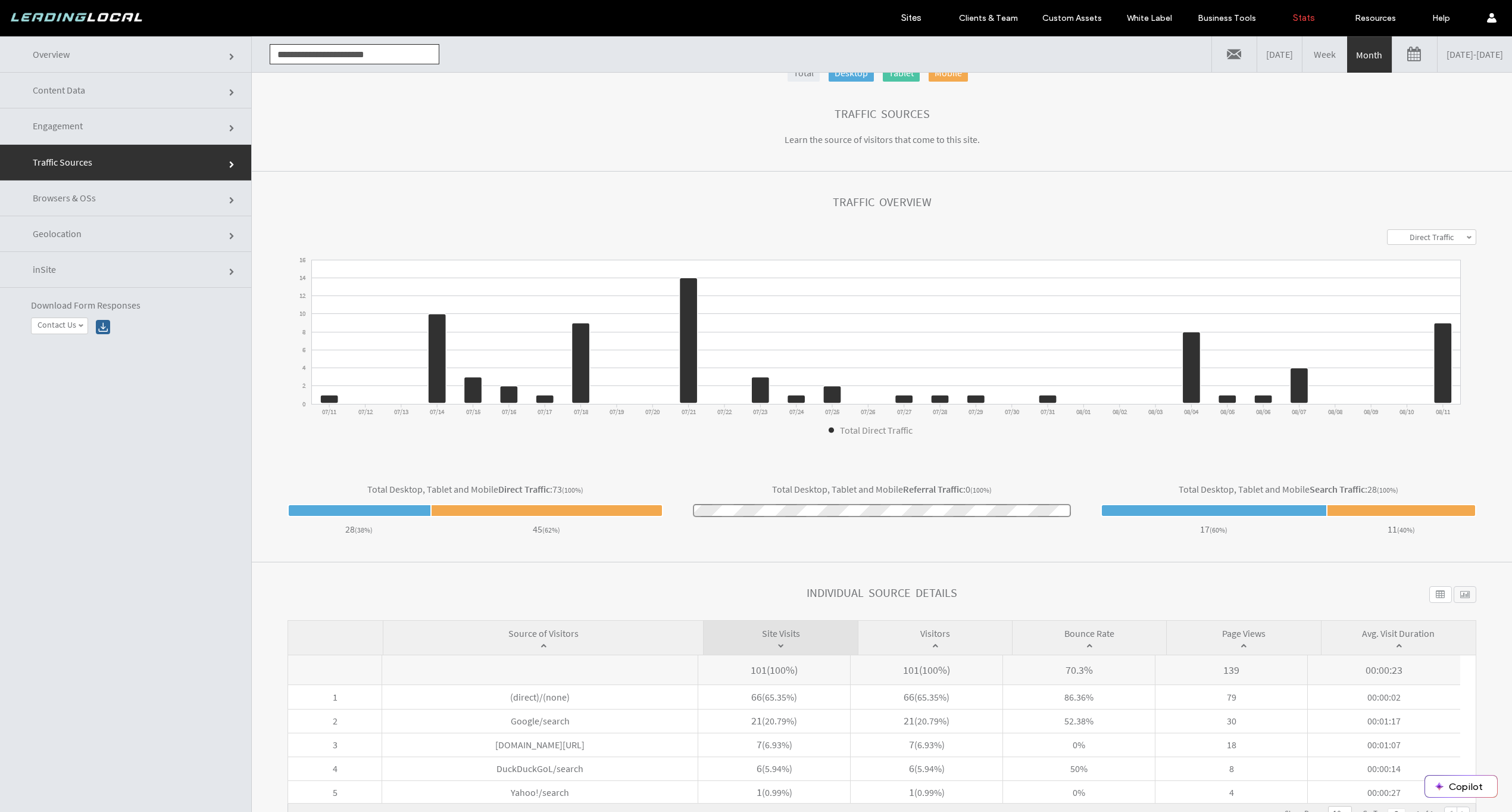
click link "Geolocation"
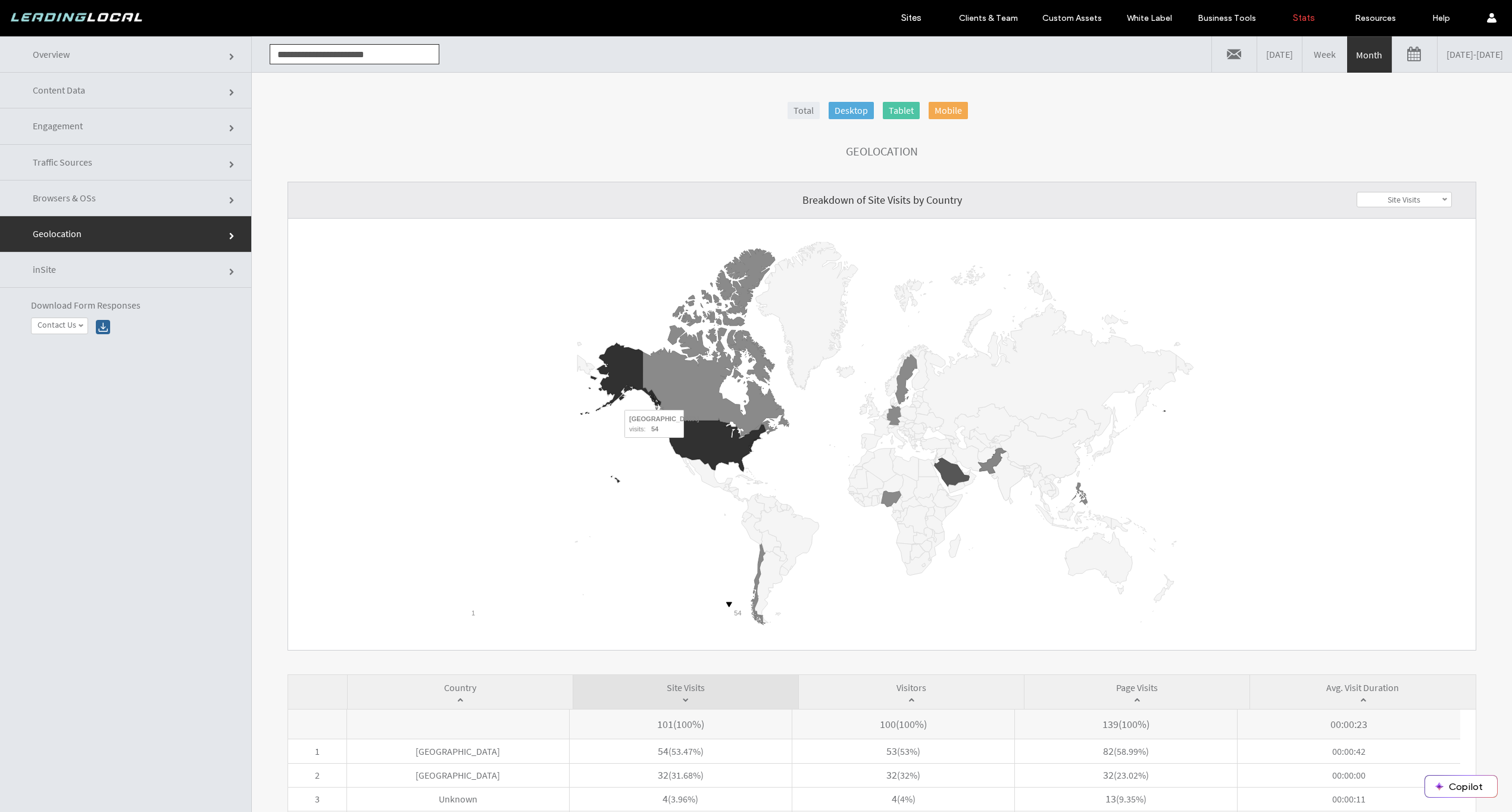
click at [687, 445] on icon "A chart." at bounding box center [717, 445] width 96 height 51
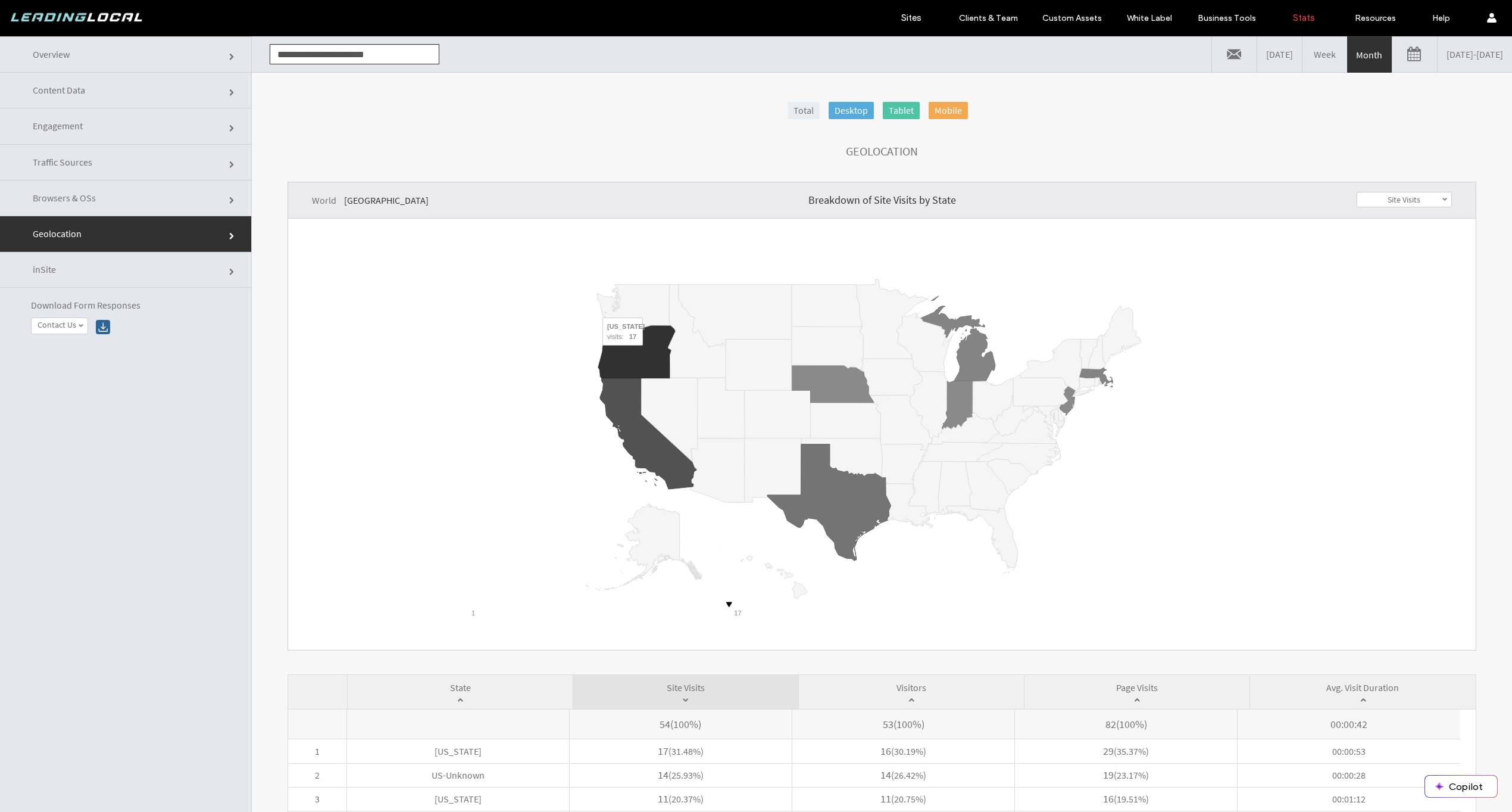
click at [646, 353] on icon "A chart." at bounding box center [636, 350] width 76 height 55
